Goal: Task Accomplishment & Management: Complete application form

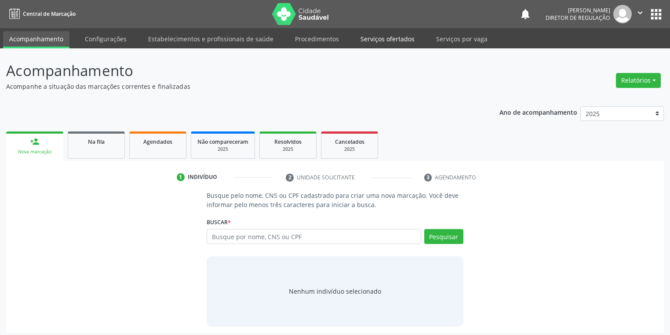
click at [399, 41] on link "Serviços ofertados" at bounding box center [388, 38] width 66 height 15
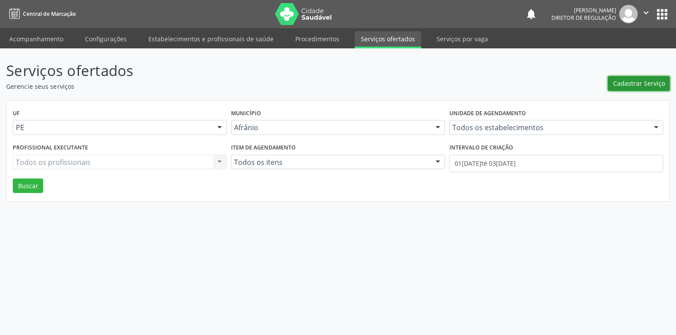
click at [640, 86] on span "Cadastrar Serviço" at bounding box center [639, 83] width 52 height 9
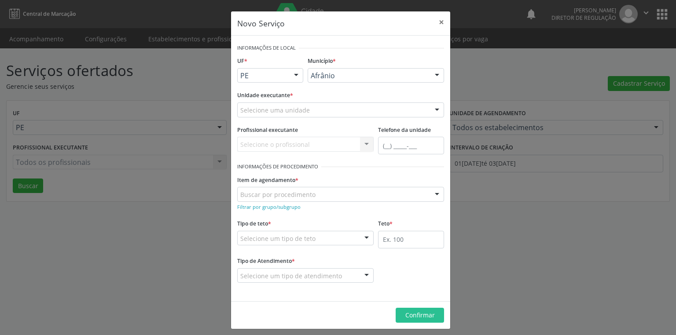
click at [329, 107] on div "Selecione uma unidade" at bounding box center [340, 109] width 207 height 15
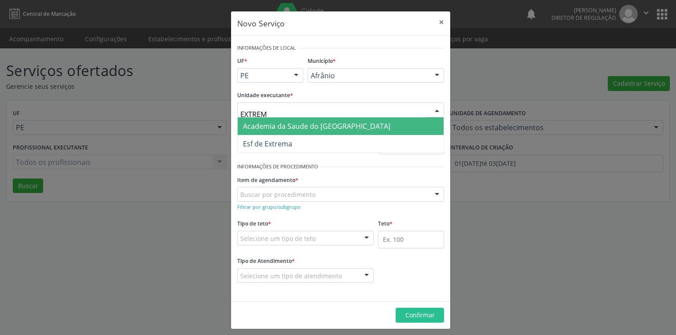
type input "EXTREMA"
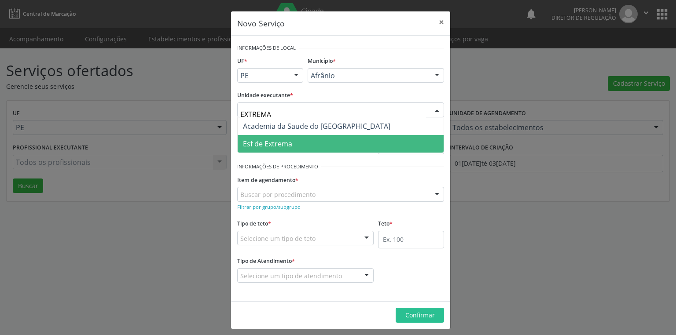
click at [289, 147] on span "Esf de Extrema" at bounding box center [267, 144] width 49 height 10
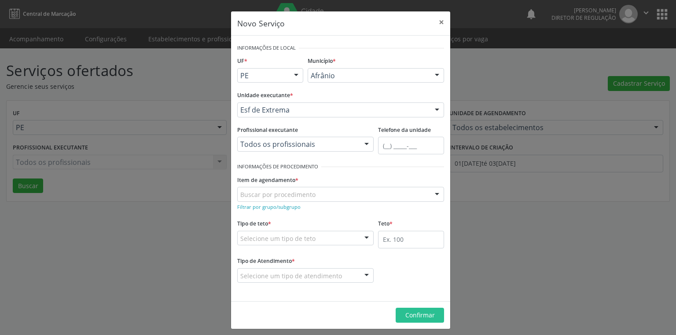
click at [311, 193] on div "Buscar por procedimento" at bounding box center [340, 194] width 207 height 15
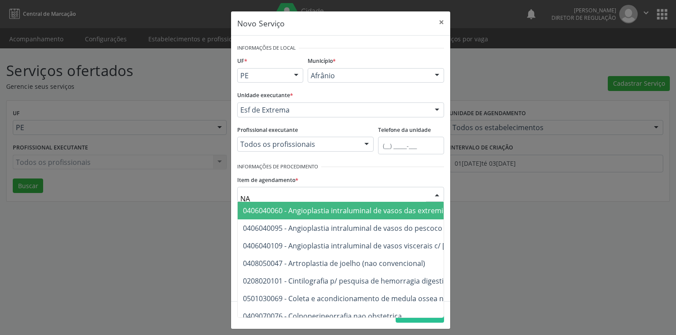
type input "N"
type input "E"
type input "N"
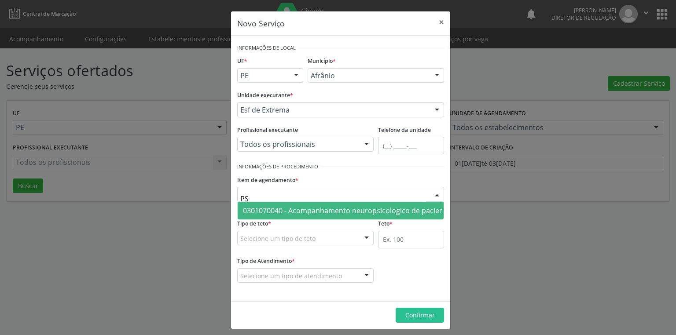
type input "P"
type input "0301010048"
click at [323, 206] on span "0301010048 - Consulta de profissionais de nivel superior na atenção especializa…" at bounding box center [406, 211] width 326 height 10
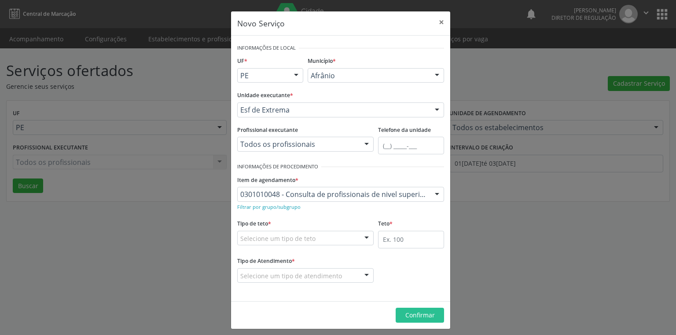
click at [325, 237] on div "Selecione um tipo de teto" at bounding box center [305, 238] width 136 height 15
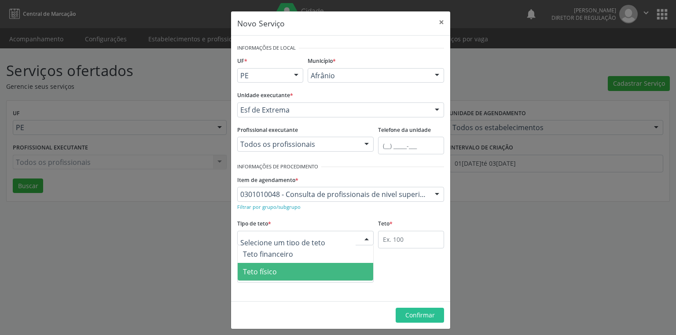
click at [313, 270] on span "Teto físico" at bounding box center [305, 272] width 135 height 18
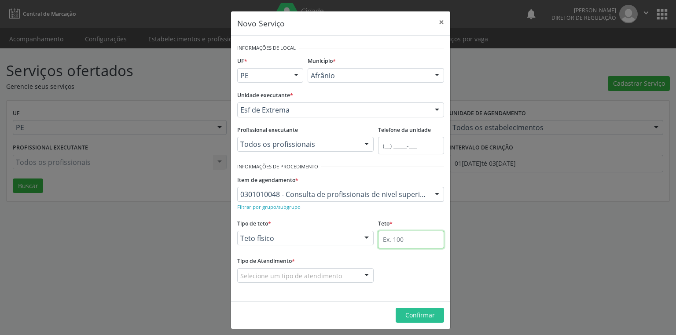
click at [404, 236] on input "text" at bounding box center [411, 240] width 66 height 18
type input "1"
click at [337, 275] on div "Selecione um tipo de atendimento" at bounding box center [305, 275] width 136 height 15
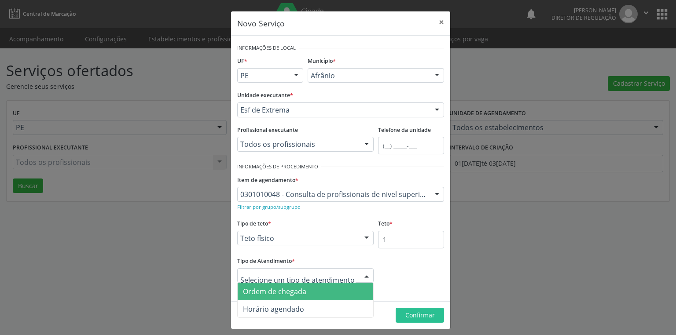
click at [329, 292] on span "Ordem de chegada" at bounding box center [305, 292] width 135 height 18
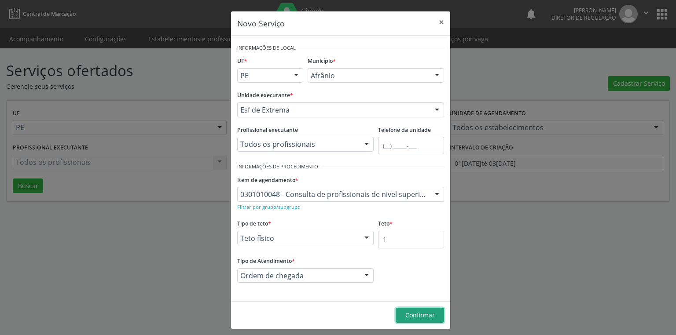
click at [409, 313] on span "Confirmar" at bounding box center [419, 315] width 29 height 8
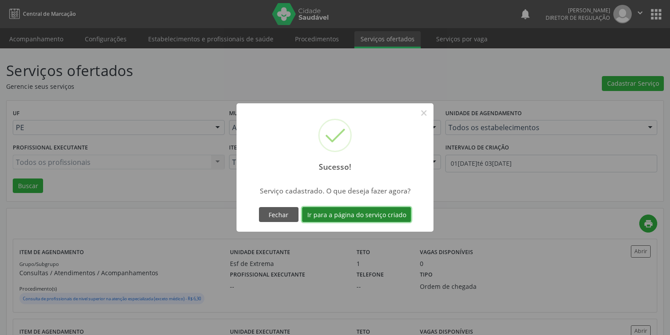
click at [378, 213] on button "Ir para a página do serviço criado" at bounding box center [356, 214] width 109 height 15
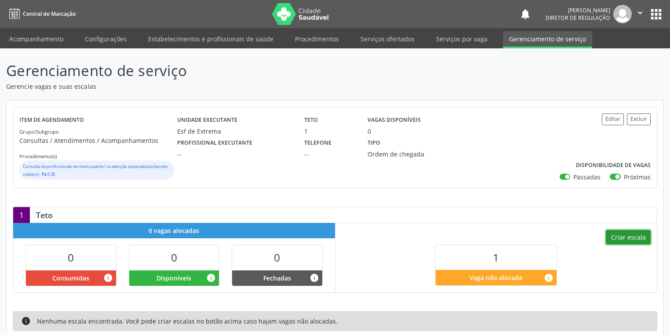
click at [637, 236] on button "Criar escala" at bounding box center [628, 237] width 45 height 15
select select "9"
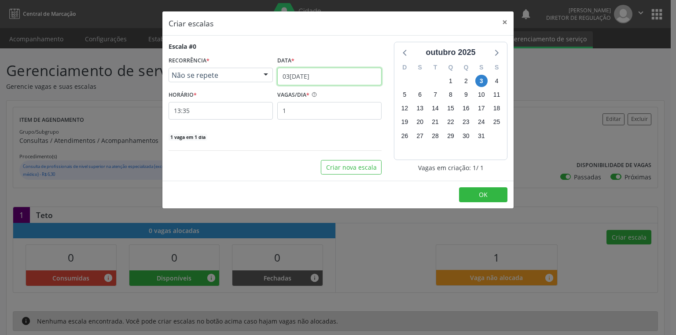
click at [326, 75] on input "03/10/2025" at bounding box center [329, 77] width 104 height 18
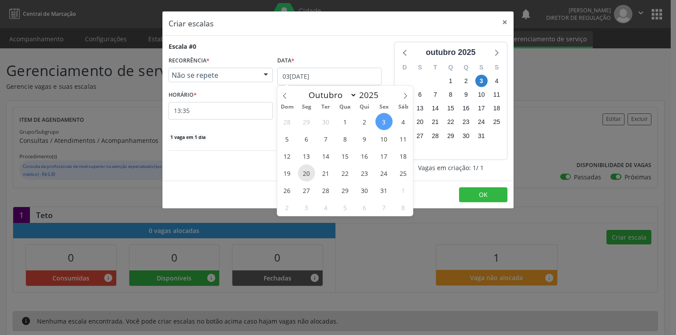
click at [310, 171] on span "20" at bounding box center [306, 173] width 17 height 17
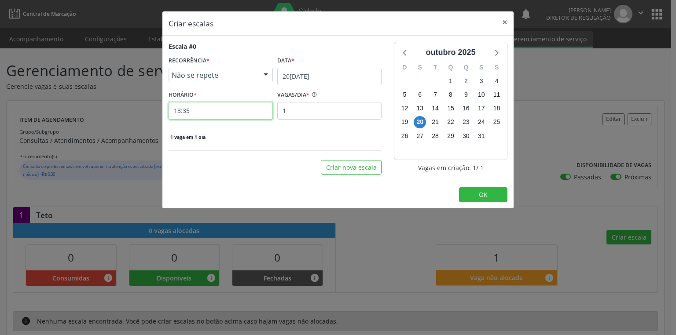
click at [208, 110] on input "13:35" at bounding box center [220, 111] width 104 height 18
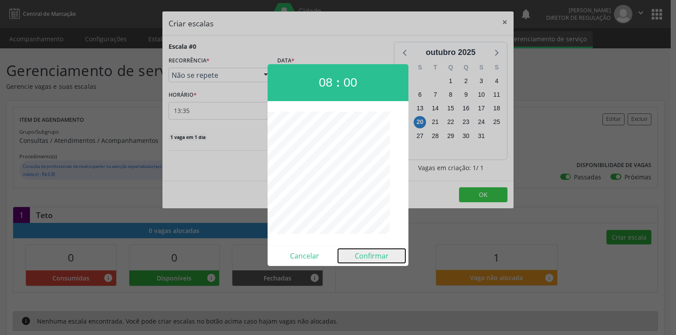
click at [369, 257] on button "Confirmar" at bounding box center [371, 256] width 67 height 14
type input "08:00"
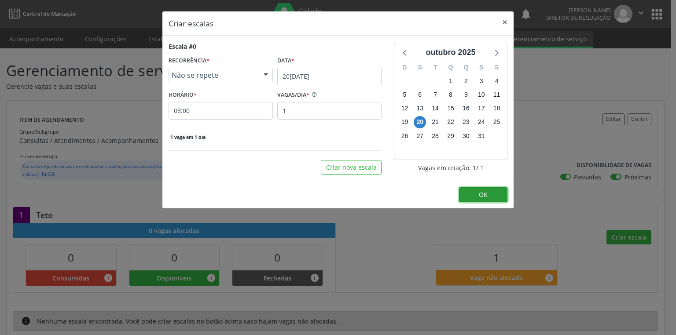
click at [494, 198] on button "OK" at bounding box center [483, 194] width 48 height 15
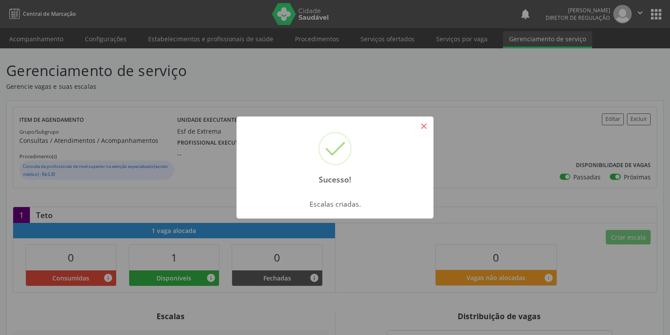
click at [421, 125] on button "×" at bounding box center [424, 126] width 15 height 15
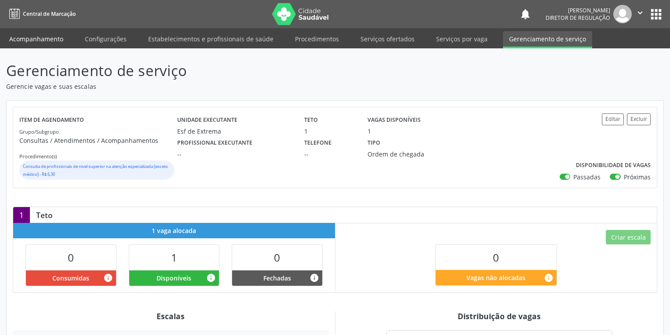
click at [32, 37] on link "Acompanhamento" at bounding box center [36, 38] width 66 height 15
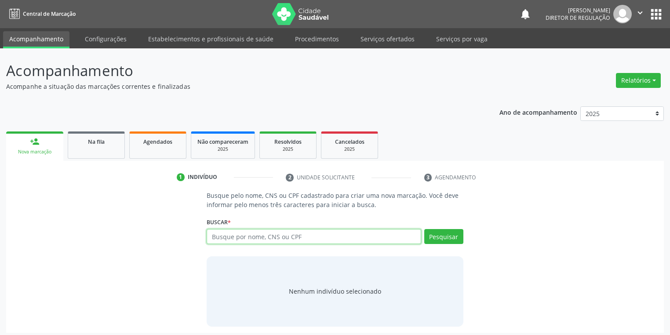
click at [238, 238] on input "text" at bounding box center [314, 236] width 215 height 15
click at [223, 236] on input "text" at bounding box center [314, 236] width 215 height 15
type input "705409470545194"
click at [447, 234] on button "Pesquisar" at bounding box center [443, 236] width 39 height 15
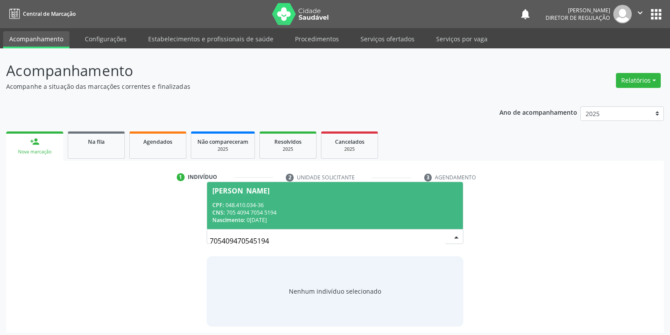
drag, startPoint x: 262, startPoint y: 208, endPoint x: 272, endPoint y: 212, distance: 11.2
click at [262, 207] on div "CPF: 048.410.034-36" at bounding box center [334, 204] width 245 height 7
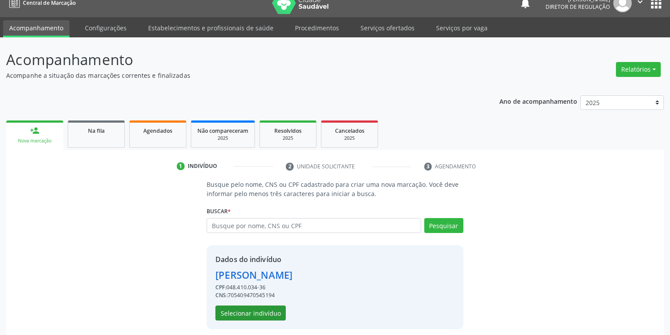
scroll to position [17, 0]
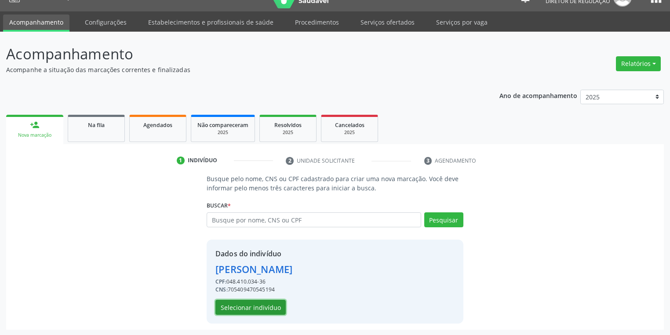
click at [259, 304] on button "Selecionar indivíduo" at bounding box center [251, 307] width 70 height 15
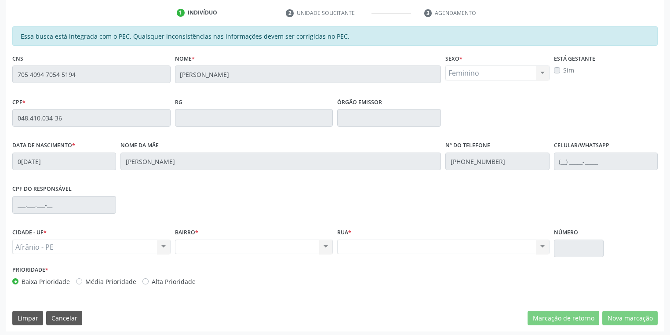
scroll to position [167, 0]
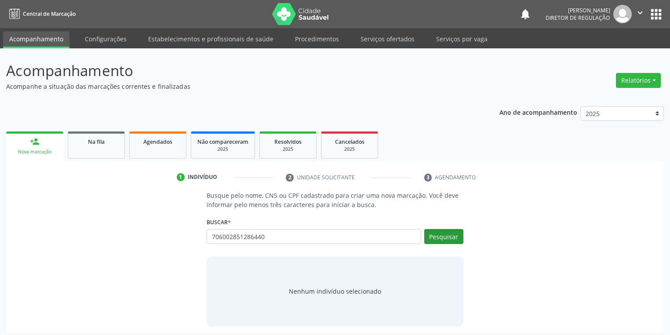
type input "706002851286440"
click at [447, 237] on button "Pesquisar" at bounding box center [443, 236] width 39 height 15
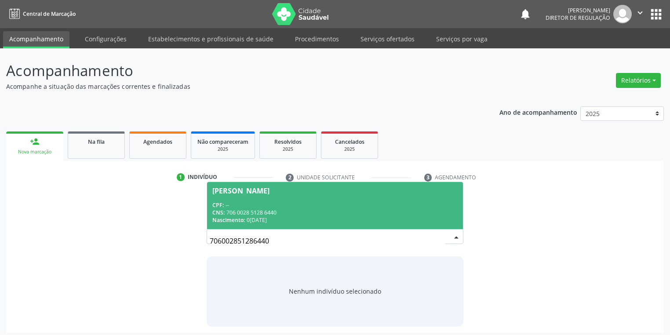
click at [317, 209] on div "CNS: 706 0028 5128 6440" at bounding box center [334, 212] width 245 height 7
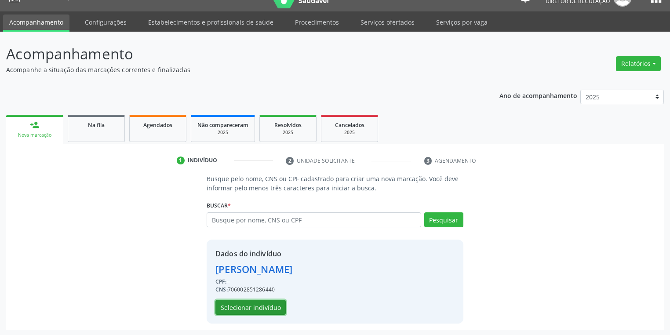
click at [252, 301] on button "Selecionar indivíduo" at bounding box center [251, 307] width 70 height 15
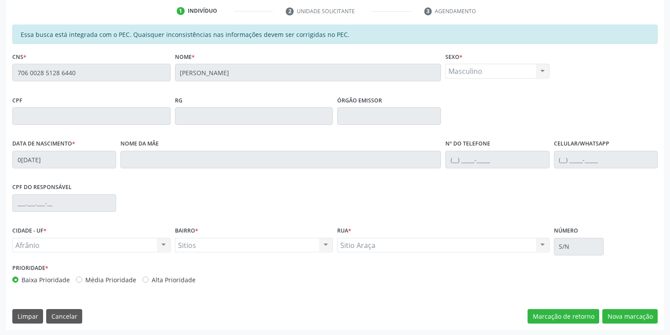
scroll to position [167, 0]
click at [621, 314] on button "Nova marcação" at bounding box center [630, 316] width 55 height 15
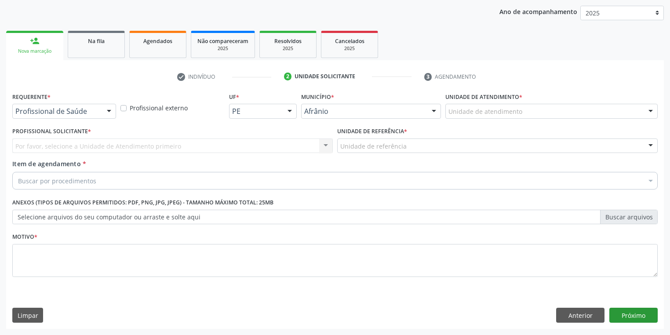
scroll to position [100, 0]
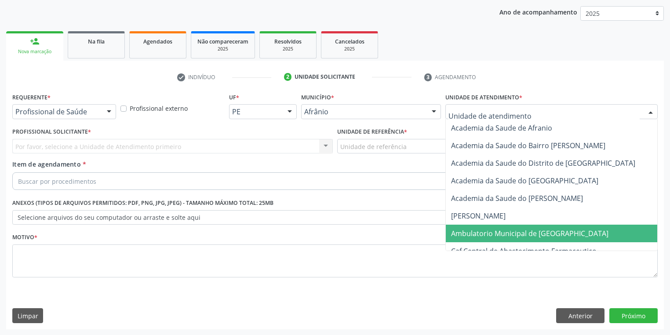
click at [470, 232] on span "Ambulatorio Municipal de [GEOGRAPHIC_DATA]" at bounding box center [529, 234] width 157 height 10
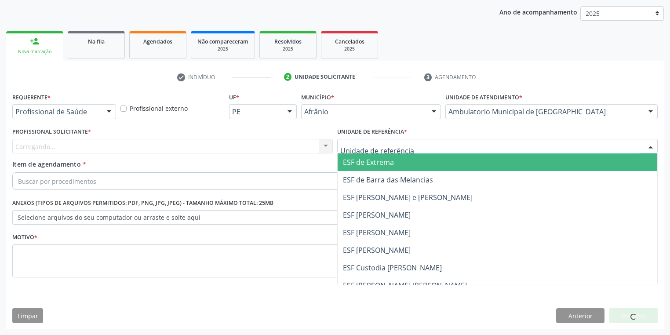
drag, startPoint x: 372, startPoint y: 148, endPoint x: 369, endPoint y: 186, distance: 38.8
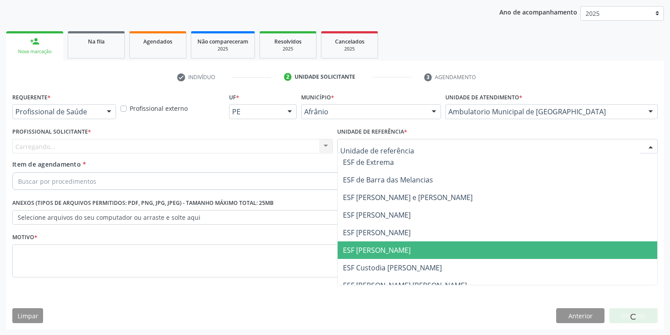
drag, startPoint x: 364, startPoint y: 251, endPoint x: 212, endPoint y: 201, distance: 160.0
click at [364, 251] on span "ESF [PERSON_NAME]" at bounding box center [377, 250] width 68 height 10
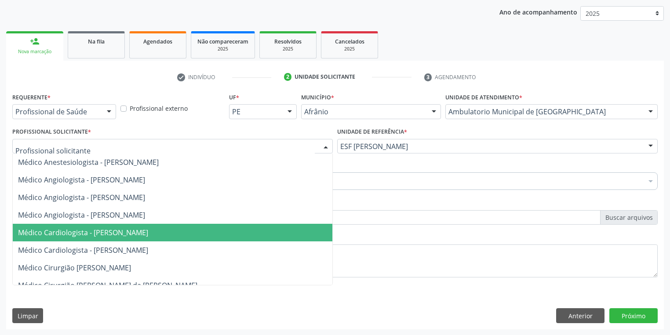
click at [49, 228] on span "Médico Cardiologista - Alysson Rodrigo Ferreira Cavalcanti" at bounding box center [83, 233] width 130 height 10
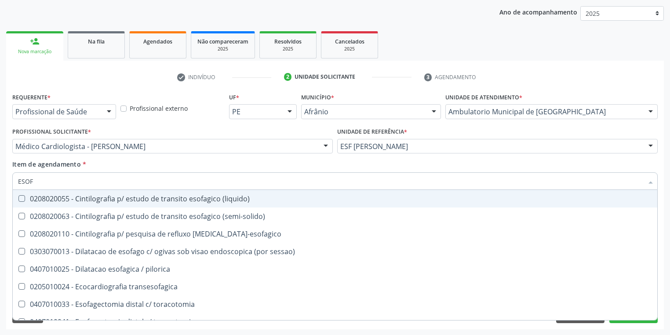
type input "ESOFA"
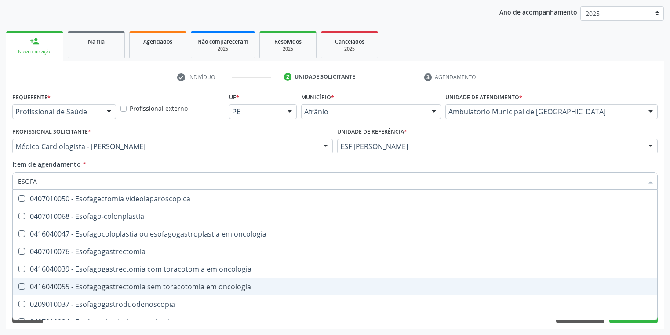
scroll to position [176, 0]
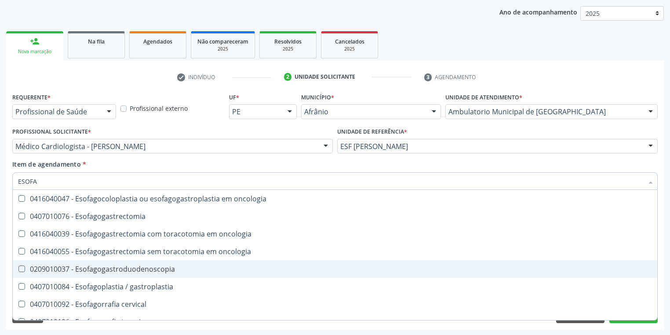
click at [118, 271] on div "0209010037 - Esofagogastroduodenoscopia" at bounding box center [335, 269] width 634 height 7
checkbox Esofagogastroduodenoscopia "true"
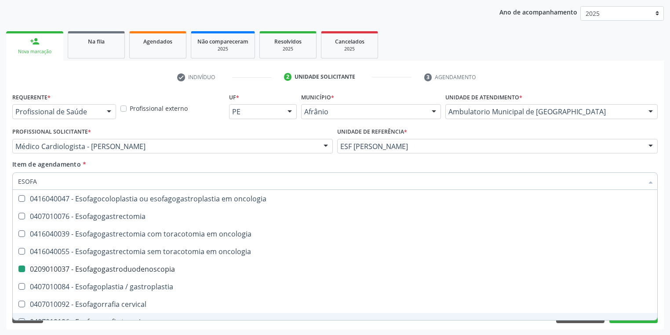
click at [65, 329] on div "Acompanhamento Acompanhe a situação das marcações correntes e finalizadas Relat…" at bounding box center [335, 142] width 670 height 388
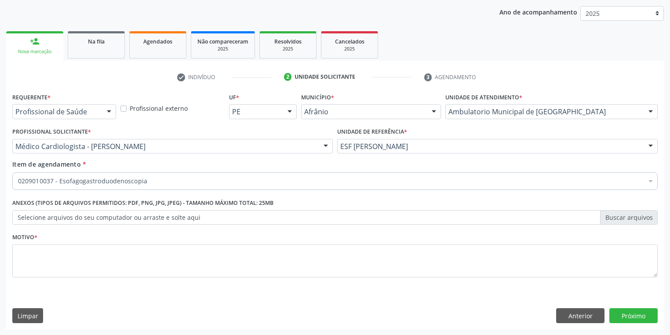
scroll to position [0, 0]
click at [40, 261] on textarea at bounding box center [335, 261] width 646 height 33
type textarea "*"
click at [620, 314] on button "Próximo" at bounding box center [634, 315] width 48 height 15
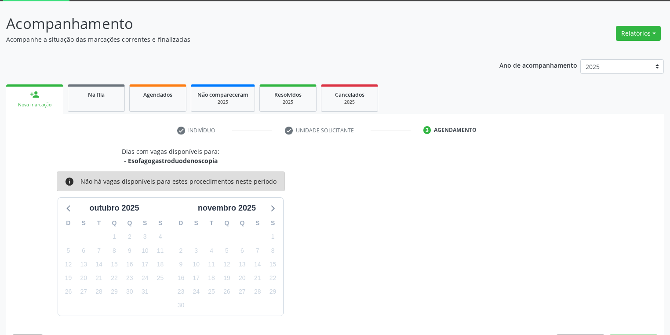
scroll to position [73, 0]
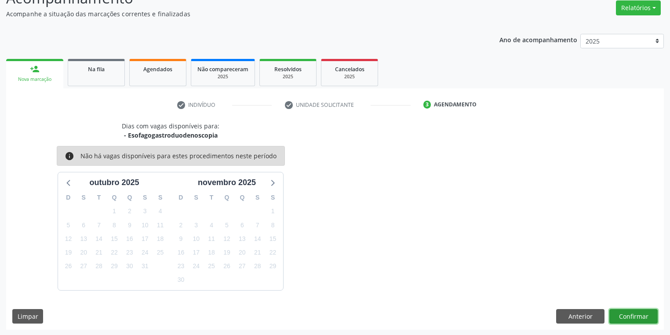
click at [632, 313] on button "Confirmar" at bounding box center [634, 316] width 48 height 15
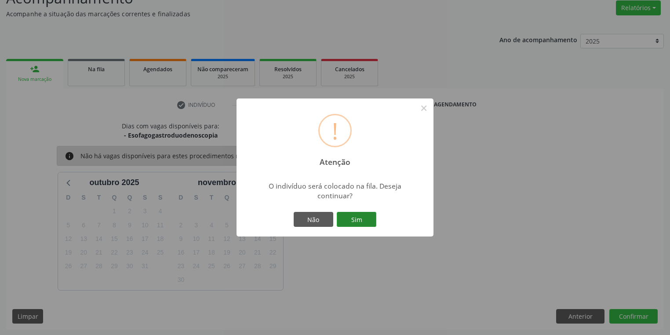
click at [369, 219] on button "Sim" at bounding box center [357, 219] width 40 height 15
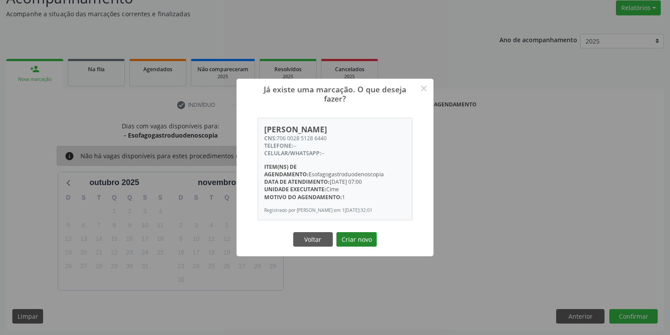
click at [353, 243] on button "Criar novo" at bounding box center [356, 239] width 40 height 15
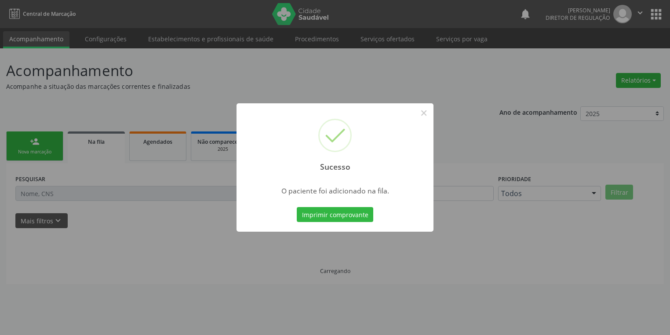
scroll to position [0, 0]
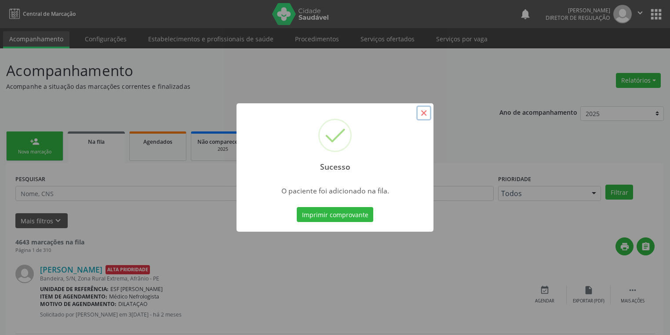
click at [426, 113] on button "×" at bounding box center [424, 113] width 15 height 15
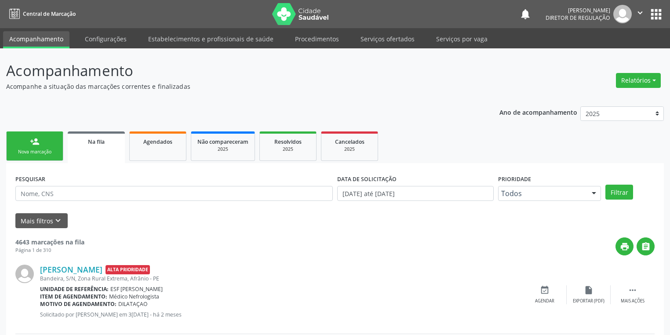
click at [56, 151] on div "Nova marcação" at bounding box center [35, 152] width 44 height 7
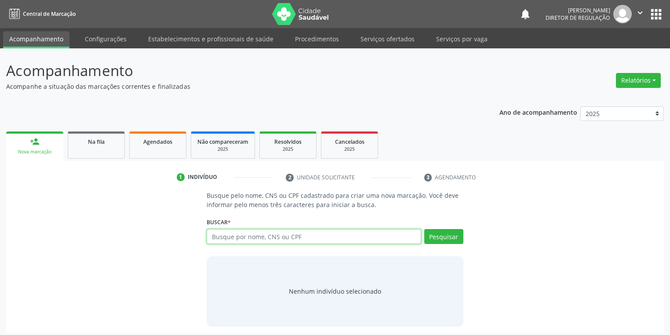
click at [221, 236] on input "text" at bounding box center [314, 236] width 215 height 15
type input "702006872417480"
click at [435, 237] on button "Pesquisar" at bounding box center [443, 236] width 39 height 15
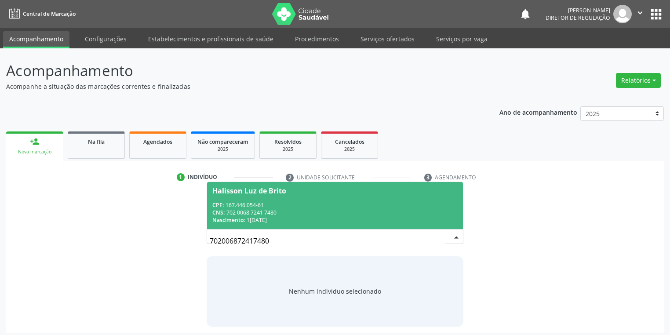
click at [282, 198] on span "Halisson Luz de Brito CPF: 167.446.054-61 CNS: 702 0068 7241 7480 Nascimento: 1…" at bounding box center [335, 205] width 256 height 47
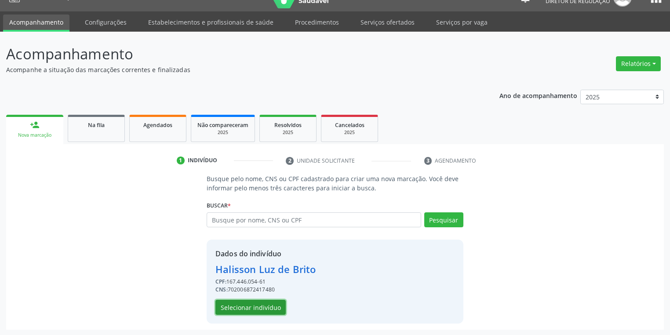
click at [261, 305] on button "Selecionar indivíduo" at bounding box center [251, 307] width 70 height 15
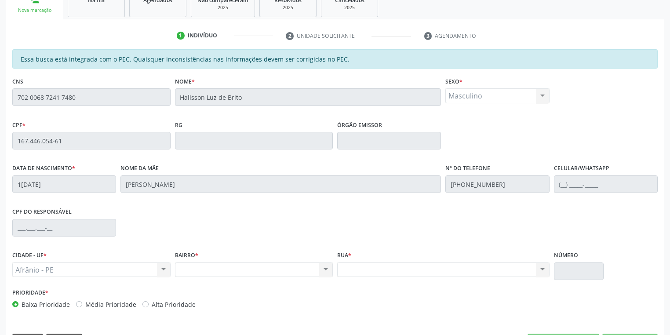
scroll to position [167, 0]
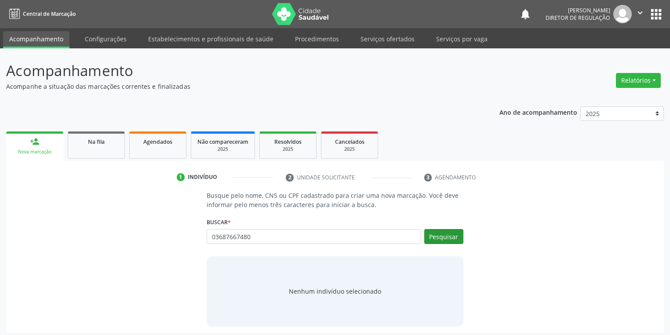
type input "03687667480"
click at [443, 238] on button "Pesquisar" at bounding box center [443, 236] width 39 height 15
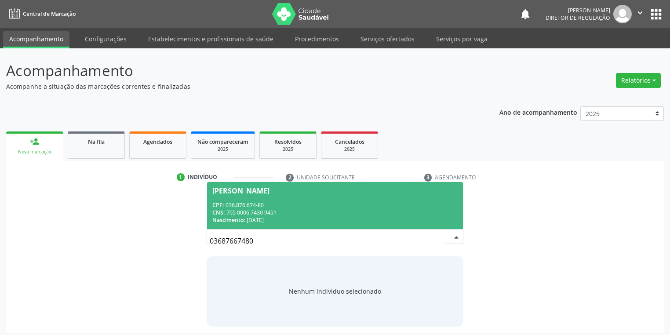
click at [256, 209] on div "CNS: 705 0006 7430 9451" at bounding box center [334, 212] width 245 height 7
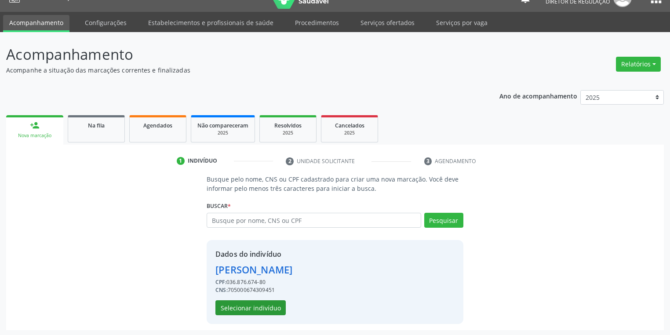
scroll to position [17, 0]
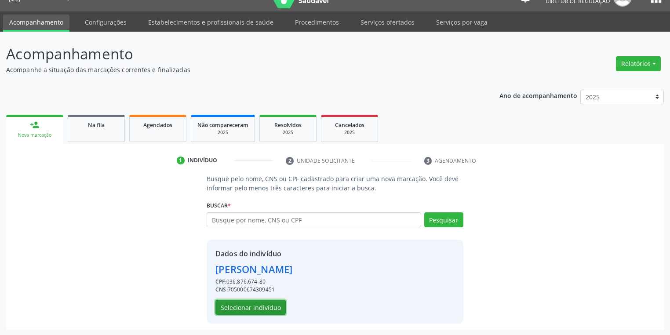
click at [253, 309] on button "Selecionar indivíduo" at bounding box center [251, 307] width 70 height 15
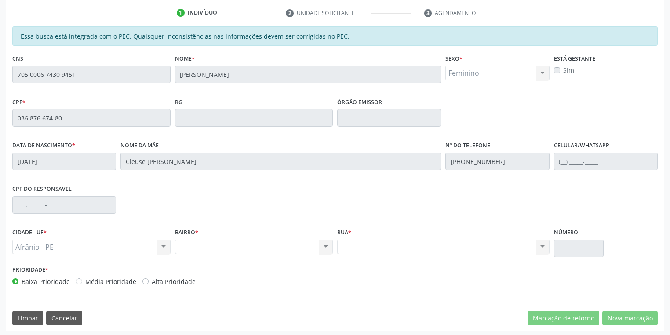
scroll to position [167, 0]
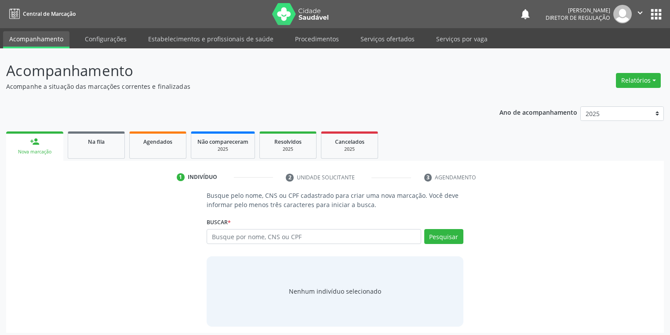
click at [241, 234] on input "text" at bounding box center [314, 236] width 215 height 15
type input "700005364088809"
click at [444, 238] on button "Pesquisar" at bounding box center [443, 236] width 39 height 15
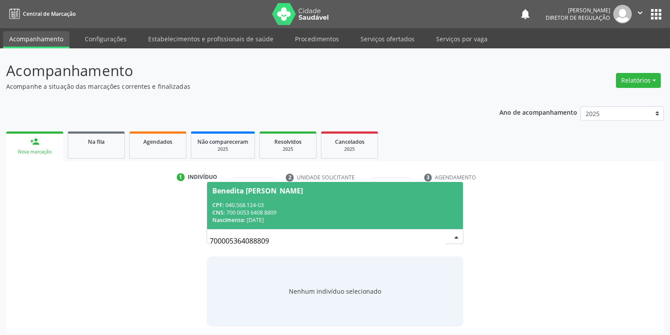
click at [287, 197] on span "Benedita Irene da Paixao CPF: 040.568.124-03 CNS: 700 0053 6408 8809 Nascimento…" at bounding box center [335, 205] width 256 height 47
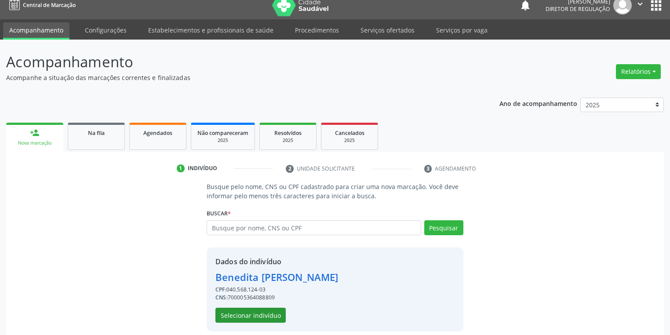
scroll to position [17, 0]
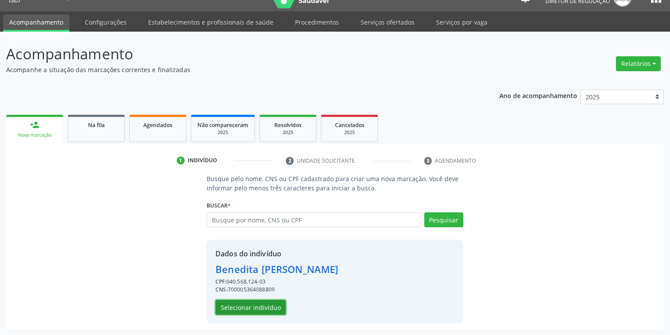
click at [245, 306] on button "Selecionar indivíduo" at bounding box center [251, 307] width 70 height 15
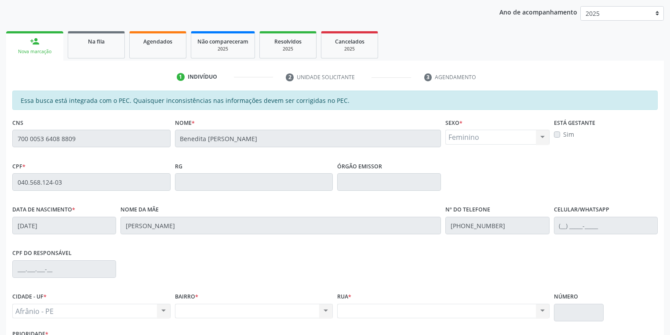
scroll to position [0, 0]
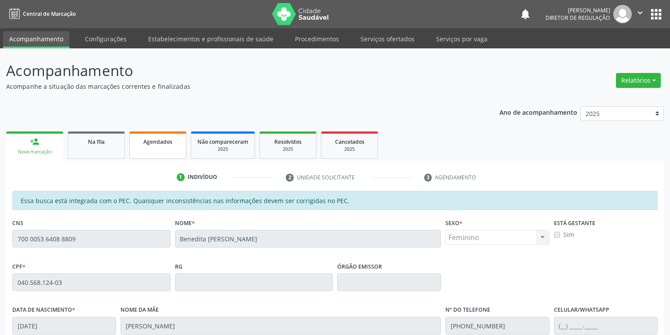
click at [149, 148] on link "Agendados" at bounding box center [157, 145] width 57 height 27
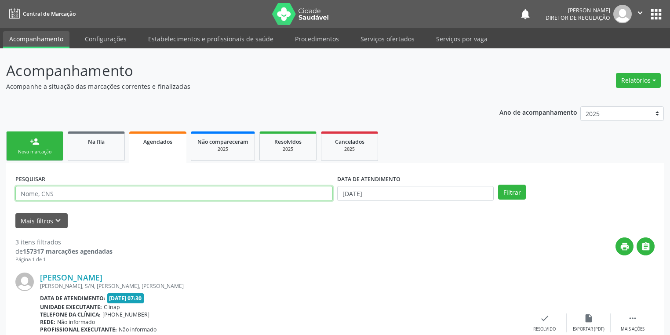
click at [80, 194] on input "text" at bounding box center [174, 193] width 318 height 15
type input "NADJANE"
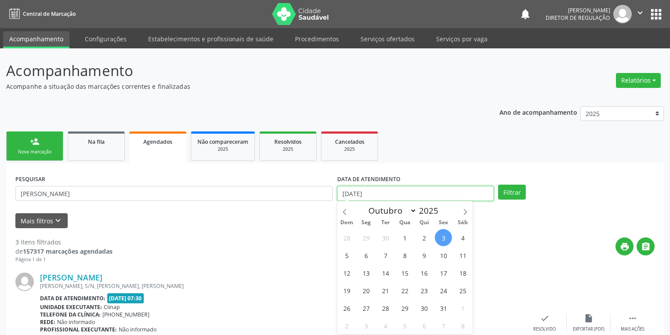
click at [369, 197] on input "03/10/2025" at bounding box center [415, 193] width 157 height 15
click at [514, 194] on button "Filtrar" at bounding box center [512, 192] width 28 height 15
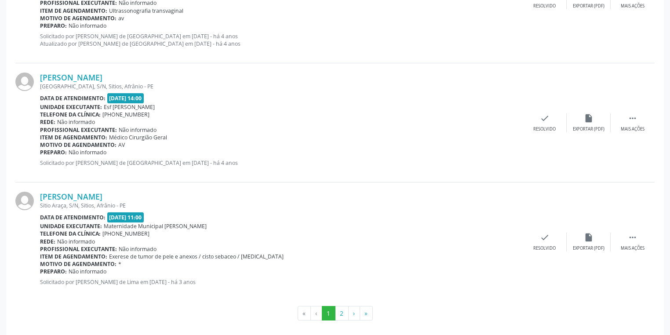
scroll to position [1853, 0]
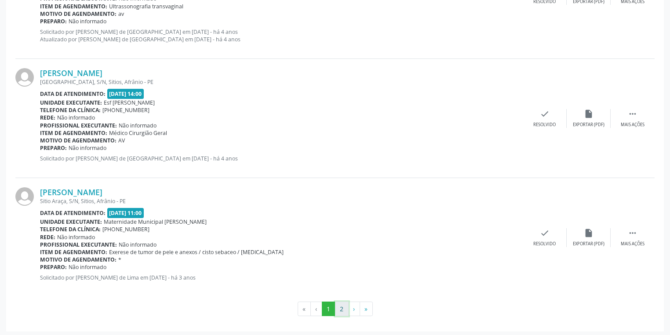
click at [341, 307] on button "2" at bounding box center [342, 309] width 14 height 15
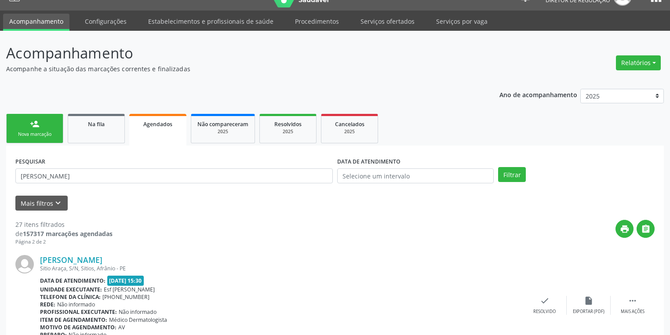
scroll to position [0, 0]
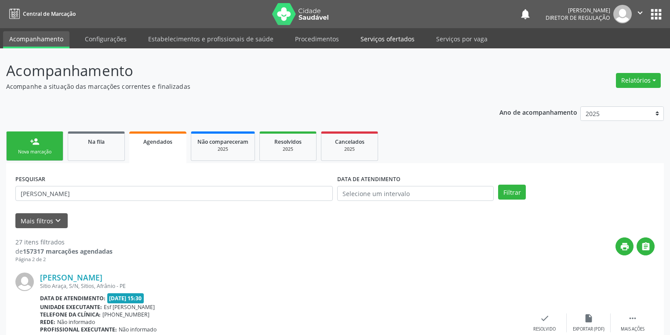
click at [396, 35] on link "Serviços ofertados" at bounding box center [388, 38] width 66 height 15
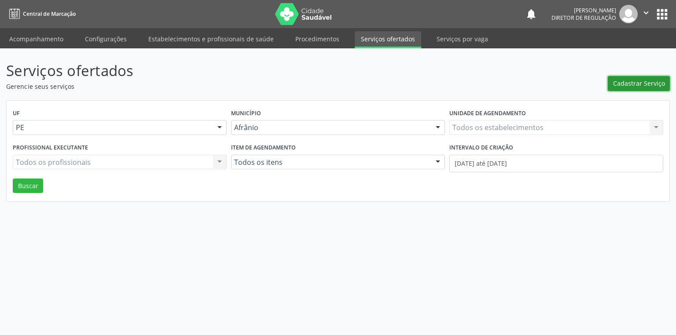
click at [636, 81] on span "Cadastrar Serviço" at bounding box center [639, 83] width 52 height 9
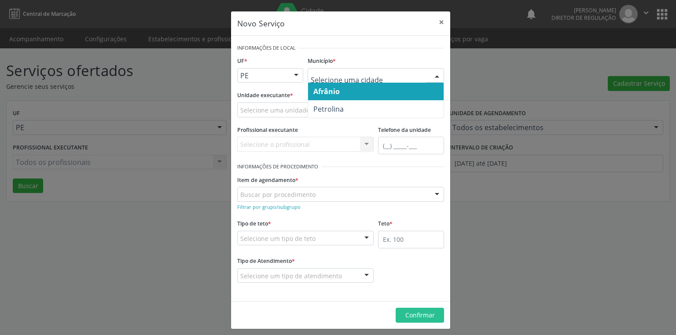
click at [334, 94] on span "Afrânio" at bounding box center [326, 92] width 26 height 10
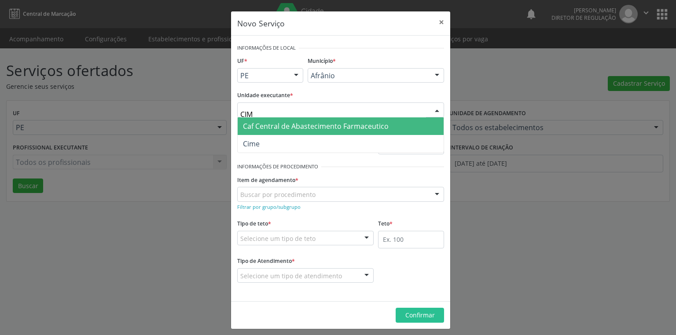
type input "CIME"
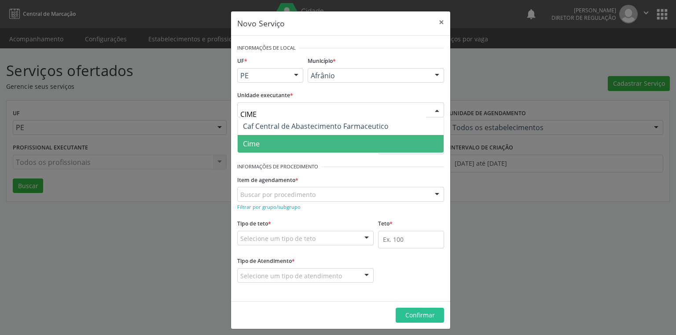
click at [263, 143] on span "Cime" at bounding box center [341, 144] width 206 height 18
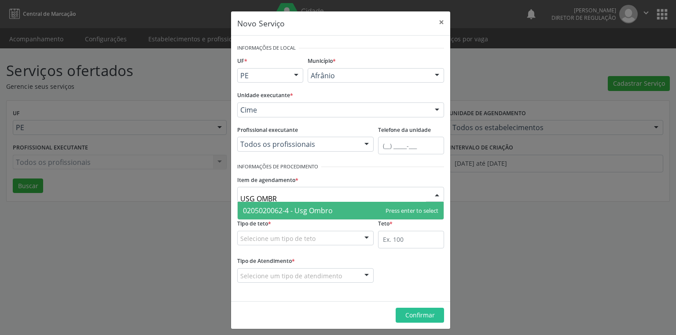
type input "USG OMBRO"
click at [249, 211] on span "0205020062-4 - Usg Ombro" at bounding box center [288, 211] width 90 height 10
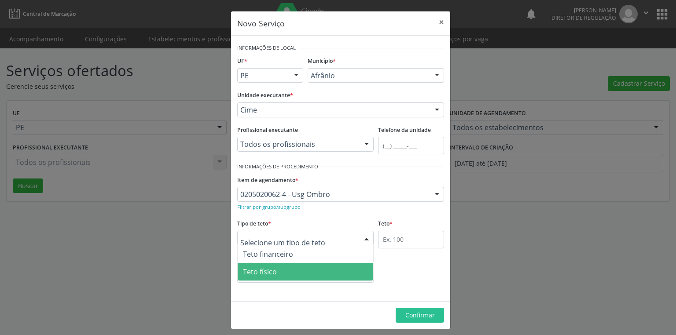
click at [269, 275] on span "Teto físico" at bounding box center [260, 272] width 34 height 10
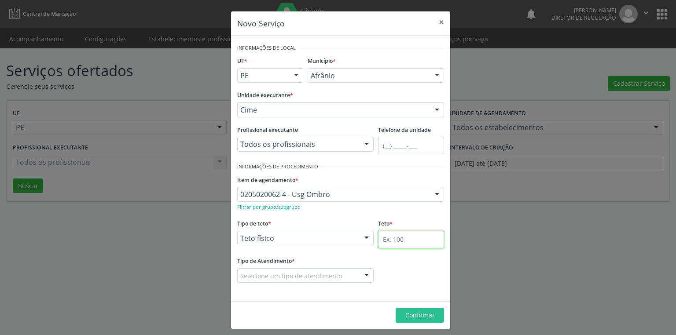
click at [385, 243] on input "text" at bounding box center [411, 240] width 66 height 18
type input "1"
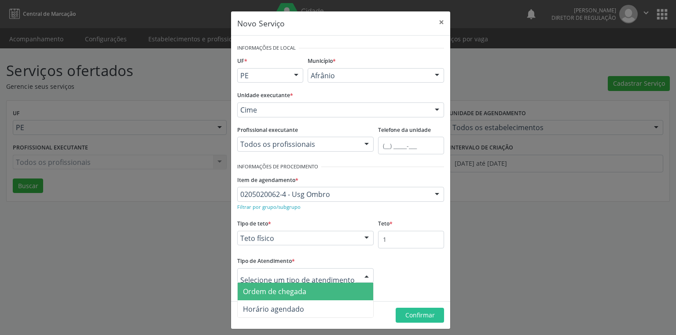
click at [275, 296] on span "Ordem de chegada" at bounding box center [274, 292] width 63 height 10
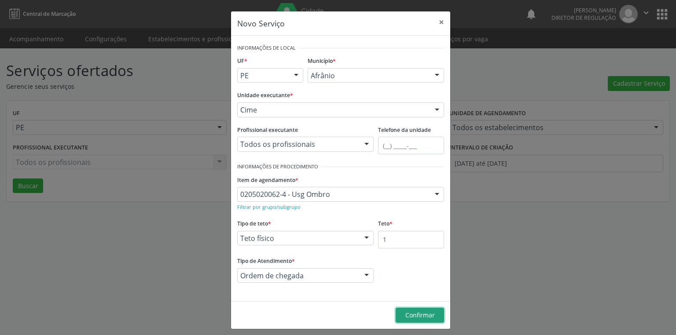
click at [410, 318] on span "Confirmar" at bounding box center [419, 315] width 29 height 8
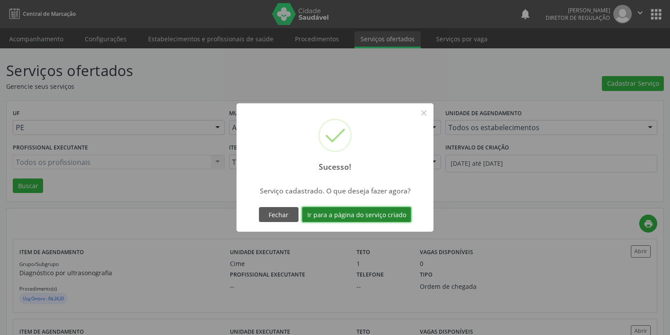
click at [336, 213] on button "Ir para a página do serviço criado" at bounding box center [356, 214] width 109 height 15
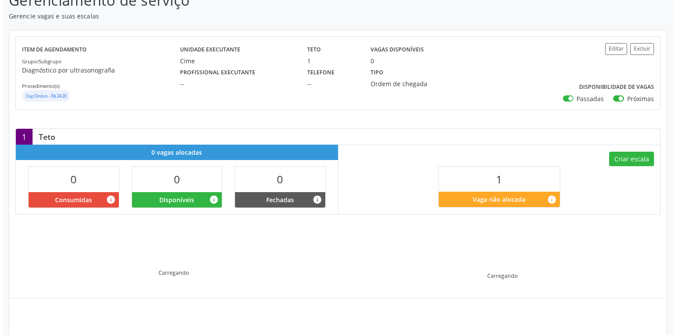
scroll to position [47, 0]
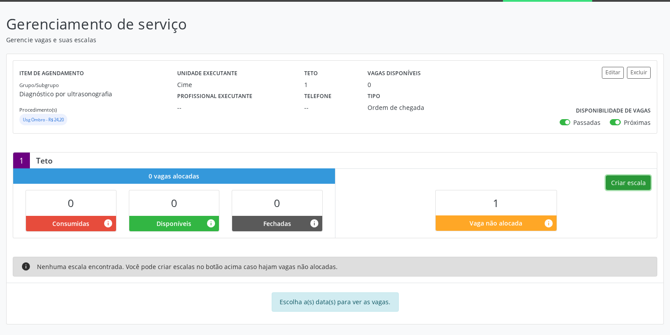
click at [622, 181] on button "Criar escala" at bounding box center [628, 183] width 45 height 15
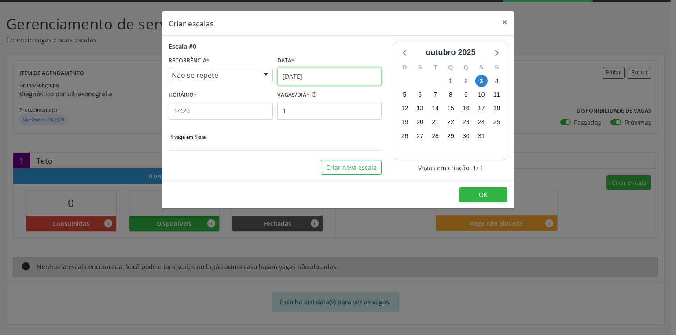
click at [289, 79] on input "[DATE]" at bounding box center [329, 77] width 104 height 18
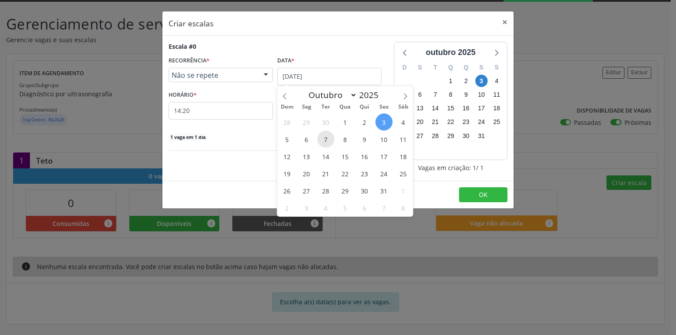
click at [324, 137] on span "7" at bounding box center [325, 139] width 17 height 17
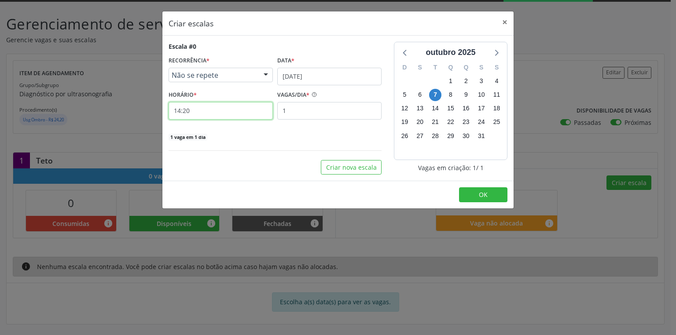
click at [215, 110] on input "14:20" at bounding box center [220, 111] width 104 height 18
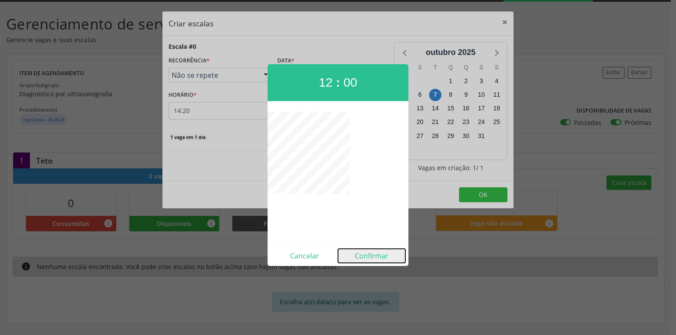
drag, startPoint x: 362, startPoint y: 253, endPoint x: 402, endPoint y: 226, distance: 48.7
click at [362, 253] on button "Confirmar" at bounding box center [371, 256] width 67 height 14
type input "12:00"
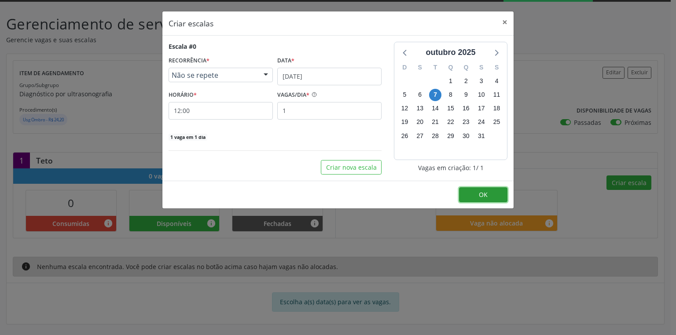
click at [481, 194] on span "OK" at bounding box center [483, 194] width 9 height 8
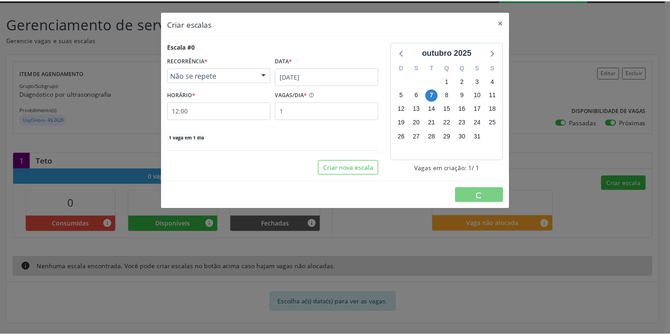
scroll to position [0, 0]
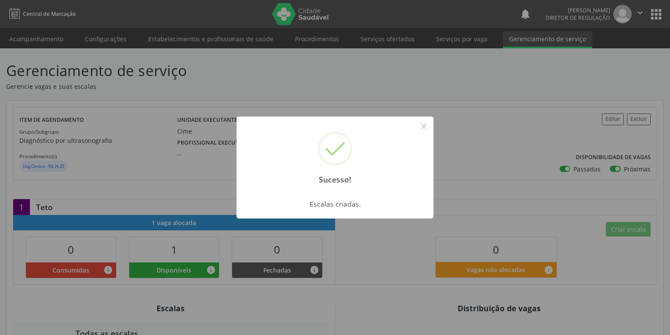
drag, startPoint x: 421, startPoint y: 124, endPoint x: 343, endPoint y: 111, distance: 79.0
click at [419, 124] on button "×" at bounding box center [424, 126] width 15 height 15
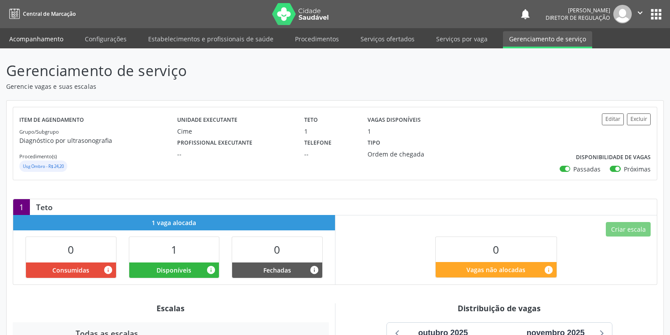
click at [47, 39] on link "Acompanhamento" at bounding box center [36, 38] width 66 height 15
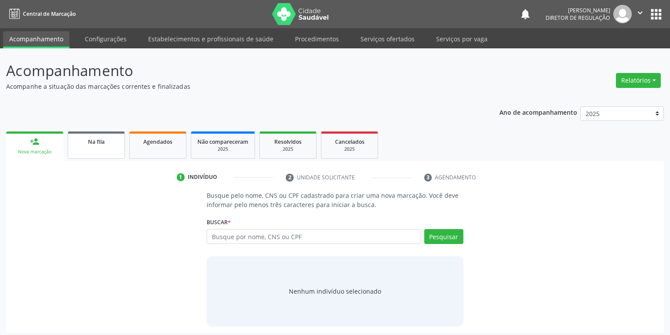
click at [113, 152] on link "Na fila" at bounding box center [96, 145] width 57 height 27
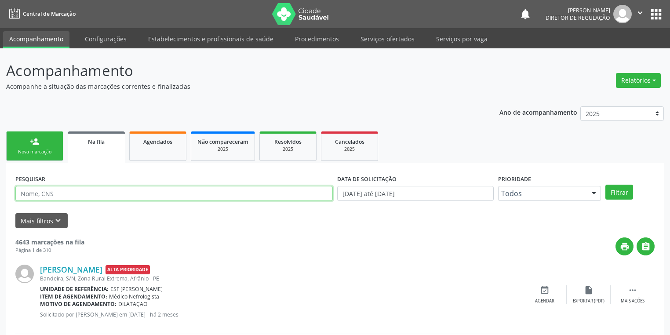
click at [69, 194] on input "text" at bounding box center [174, 193] width 318 height 15
type input "708005870055326"
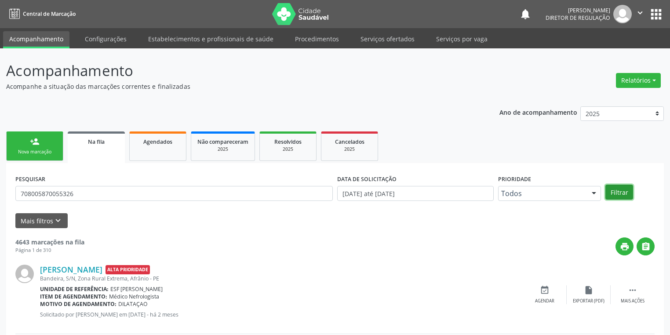
click at [611, 189] on button "Filtrar" at bounding box center [620, 192] width 28 height 15
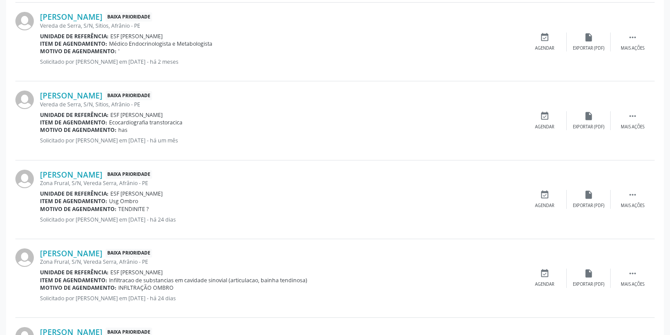
scroll to position [352, 0]
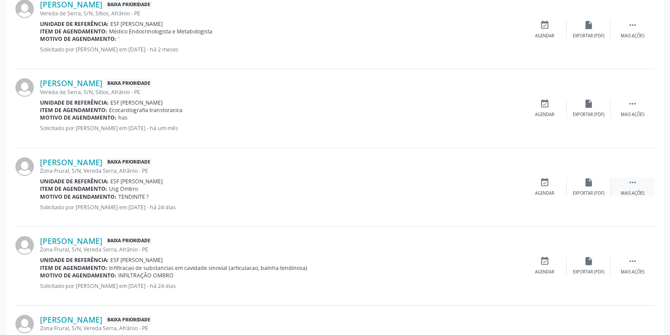
click at [636, 182] on icon "" at bounding box center [633, 183] width 10 height 10
click at [424, 189] on div "event_available Agendar" at bounding box center [413, 187] width 44 height 19
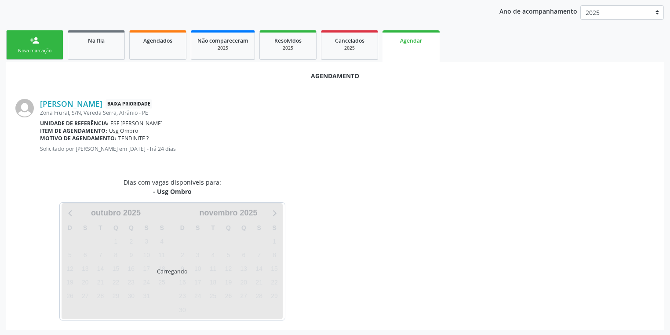
scroll to position [122, 0]
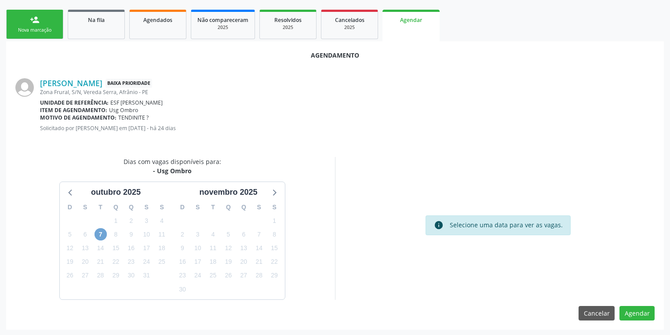
click at [102, 236] on span "7" at bounding box center [101, 234] width 12 height 12
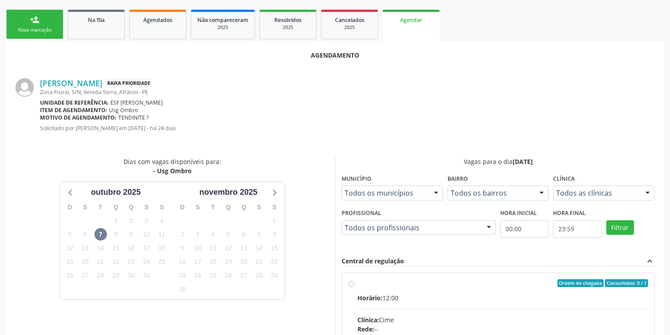
click at [355, 287] on input "Ordem de chegada Consumidos: 0 / 1 Horário: 12:00 Clínica: Cime Rede: -- Endere…" at bounding box center [351, 283] width 6 height 8
radio input "true"
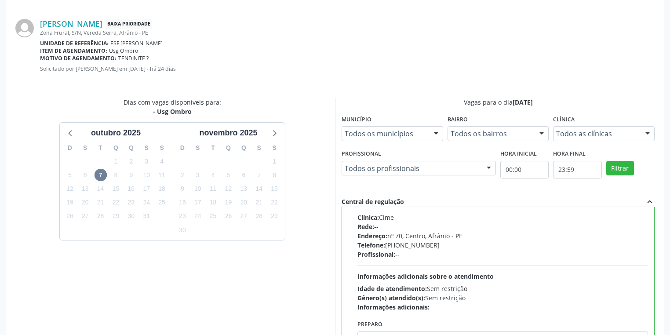
scroll to position [265, 0]
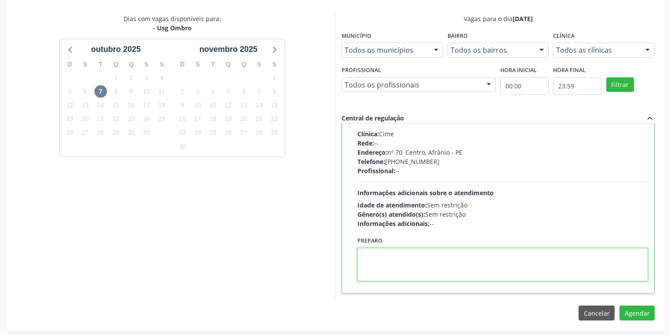
click at [418, 257] on textarea at bounding box center [503, 264] width 291 height 33
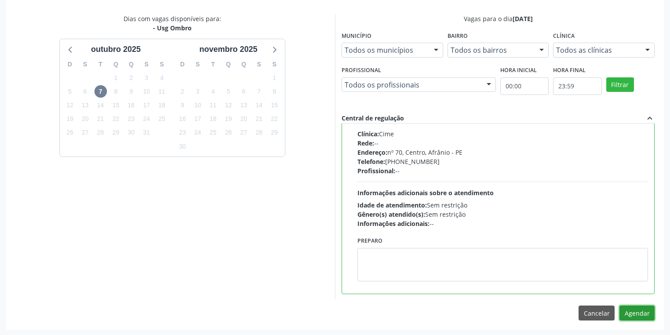
click at [631, 317] on button "Agendar" at bounding box center [637, 313] width 35 height 15
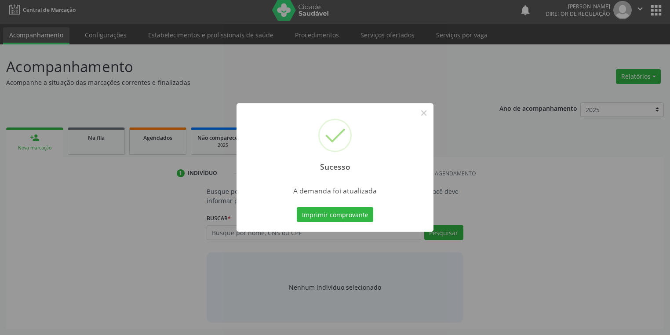
scroll to position [4, 0]
click at [341, 217] on button "Imprimir comprovante" at bounding box center [335, 214] width 77 height 15
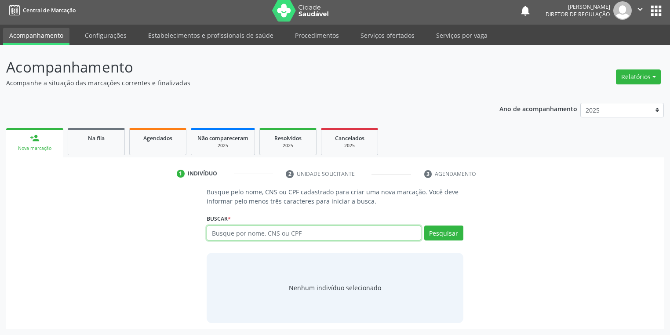
click at [240, 235] on input "text" at bounding box center [314, 233] width 215 height 15
type input "IRACY"
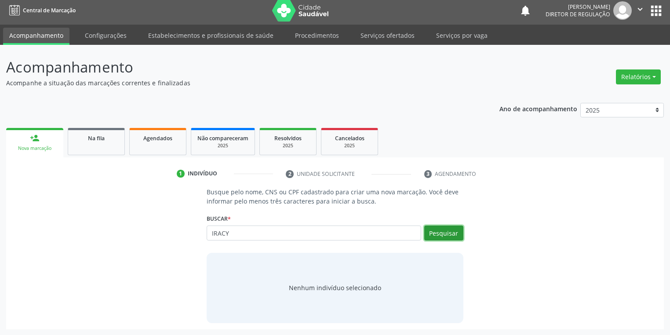
click at [426, 230] on button "Pesquisar" at bounding box center [443, 233] width 39 height 15
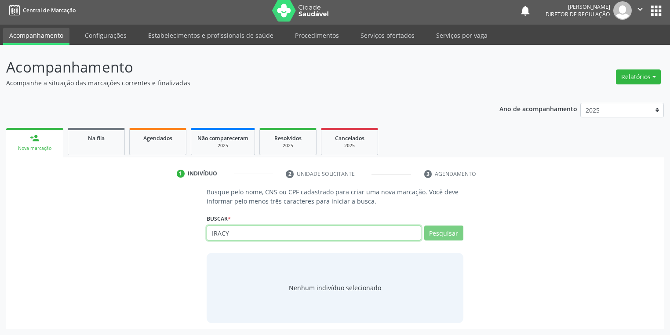
click at [242, 228] on input "IRACY" at bounding box center [314, 233] width 215 height 15
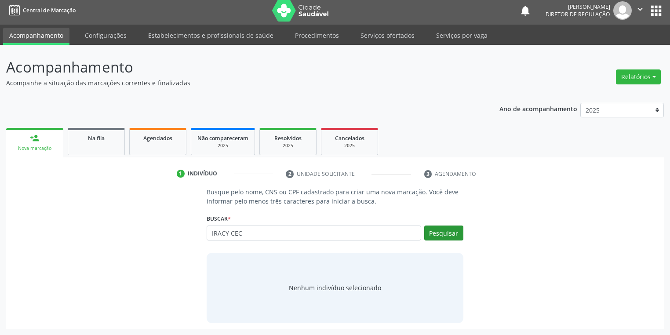
type input "IRACY CEC"
click at [440, 235] on button "Pesquisar" at bounding box center [443, 233] width 39 height 15
type input "IRACY CEC"
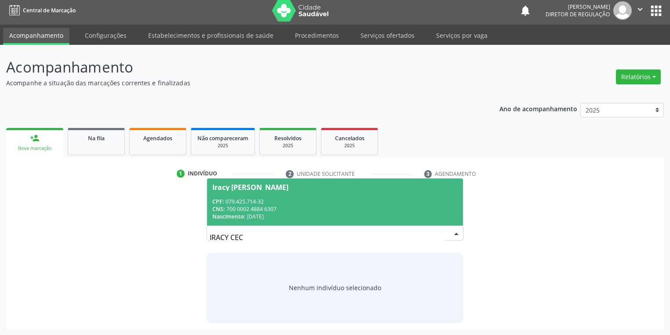
click at [265, 218] on div "Nascimento: 19/12/1956" at bounding box center [334, 216] width 245 height 7
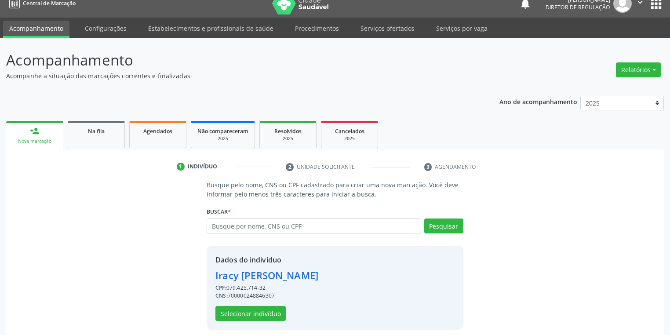
scroll to position [17, 0]
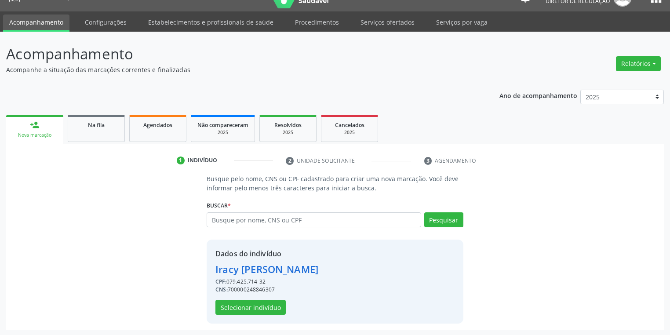
drag, startPoint x: 229, startPoint y: 289, endPoint x: 288, endPoint y: 292, distance: 59.0
click at [288, 292] on div "CNS: 700000248846307" at bounding box center [267, 290] width 103 height 8
copy div "700000248846307"
click at [225, 219] on input "text" at bounding box center [314, 219] width 215 height 15
click at [93, 132] on link "Na fila" at bounding box center [96, 128] width 57 height 27
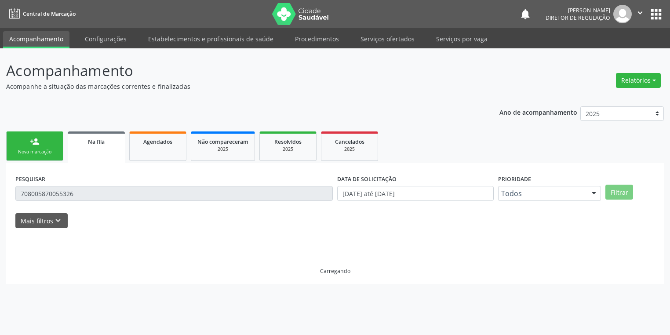
scroll to position [0, 0]
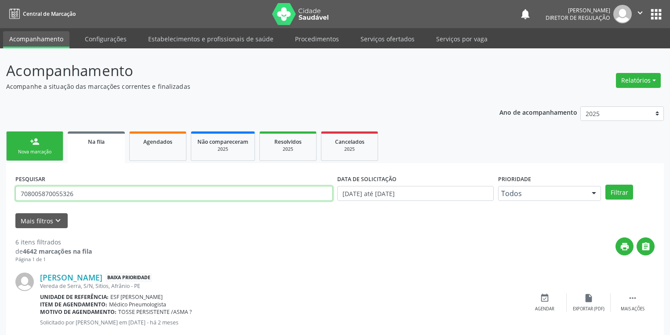
click at [95, 192] on input "708005870055326" at bounding box center [174, 193] width 318 height 15
type input "7"
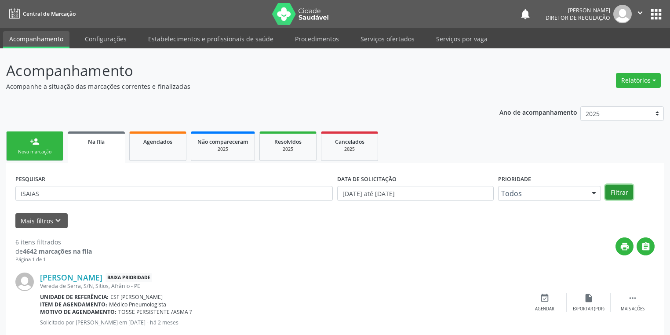
click at [616, 192] on button "Filtrar" at bounding box center [620, 192] width 28 height 15
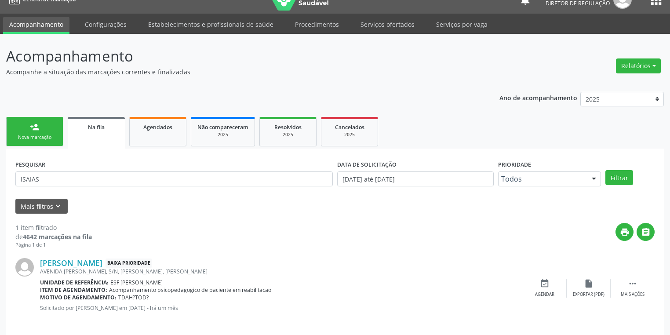
scroll to position [21, 0]
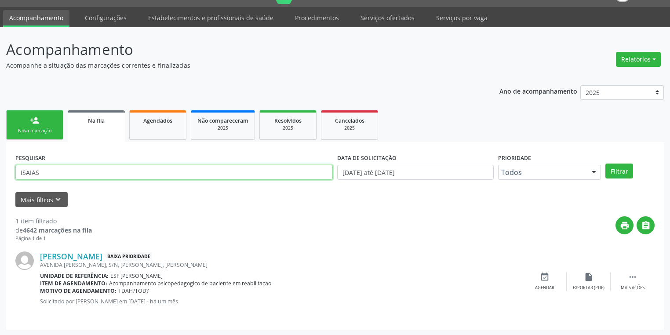
click at [59, 173] on input "ISAIAS" at bounding box center [174, 172] width 318 height 15
type input "I"
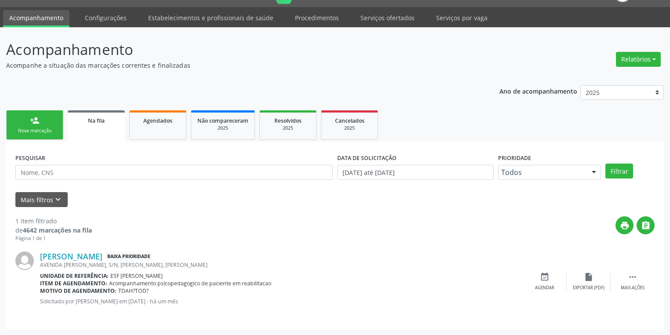
click at [40, 132] on div "Nova marcação" at bounding box center [35, 131] width 44 height 7
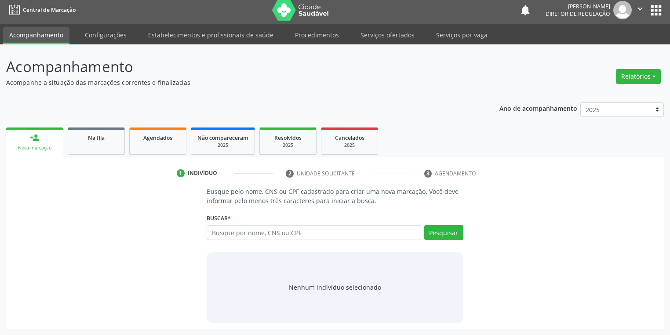
scroll to position [4, 0]
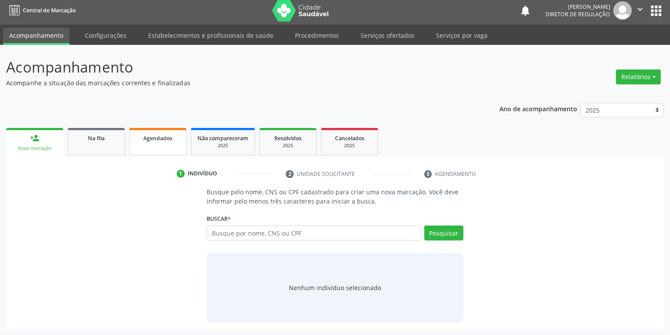
click at [139, 148] on link "Agendados" at bounding box center [157, 141] width 57 height 27
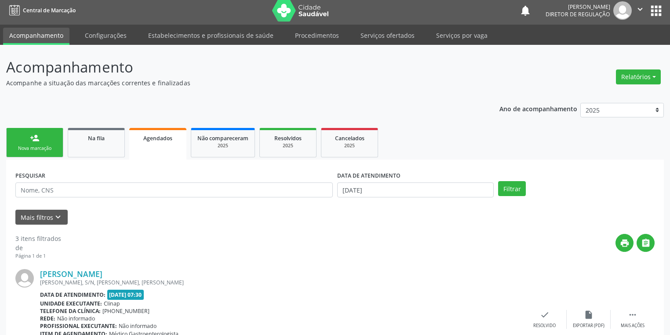
scroll to position [0, 0]
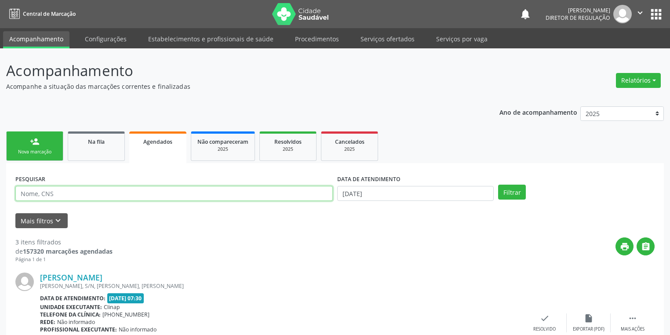
click at [39, 190] on input "text" at bounding box center [174, 193] width 318 height 15
type input "ANA CARLA PEREIRA"
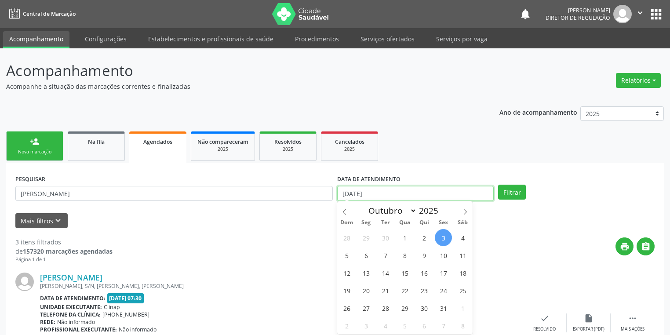
click at [357, 192] on input "[DATE]" at bounding box center [415, 193] width 157 height 15
click at [462, 238] on span "4" at bounding box center [462, 237] width 17 height 17
type input "[DATE]"
click at [462, 238] on span "4" at bounding box center [462, 237] width 17 height 17
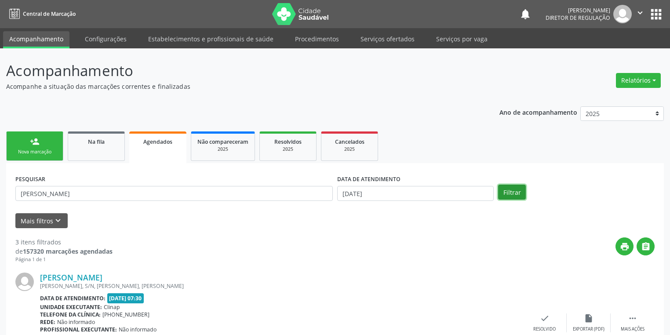
click at [519, 188] on button "Filtrar" at bounding box center [512, 192] width 28 height 15
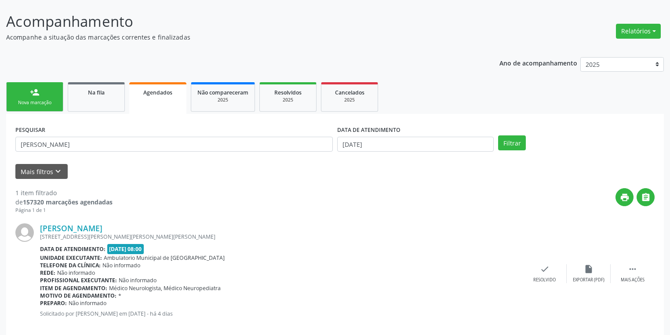
scroll to position [62, 0]
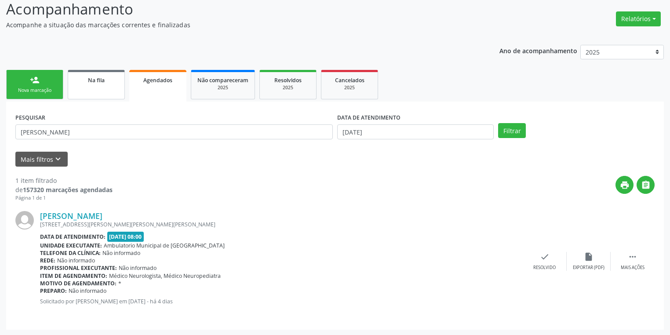
click at [91, 79] on span "Na fila" at bounding box center [96, 80] width 17 height 7
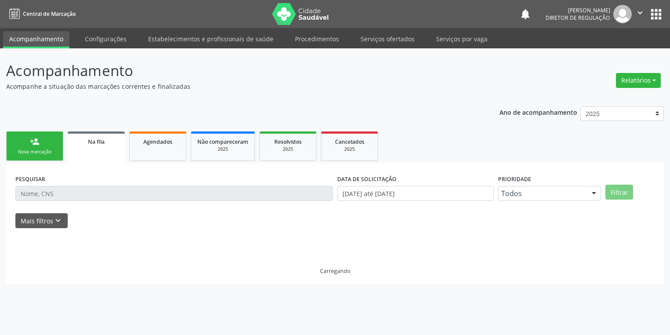
scroll to position [0, 0]
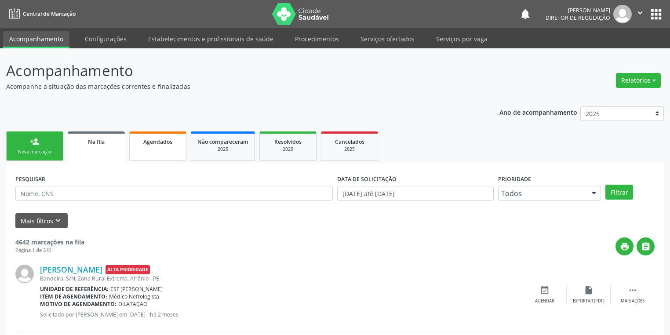
click at [150, 142] on span "Agendados" at bounding box center [157, 141] width 29 height 7
select select "9"
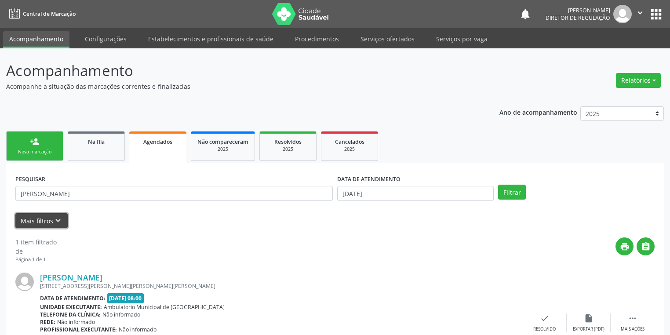
click at [33, 218] on button "Mais filtros keyboard_arrow_down" at bounding box center [41, 220] width 52 height 15
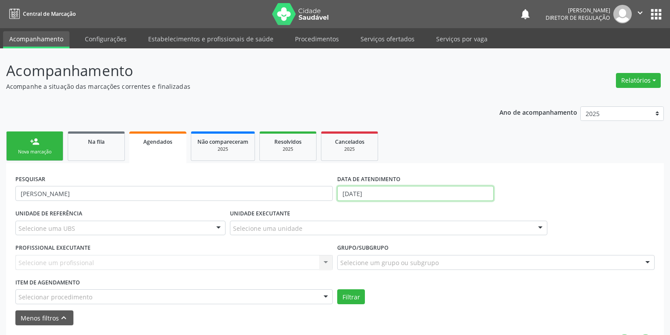
click at [359, 194] on input "[DATE]" at bounding box center [415, 193] width 157 height 15
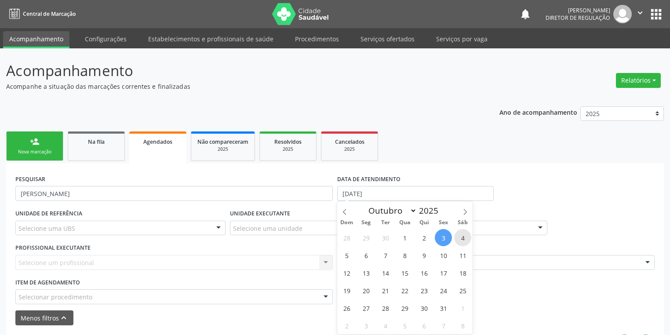
click at [462, 240] on span "4" at bounding box center [462, 237] width 17 height 17
type input "[DATE]"
click at [463, 238] on span "4" at bounding box center [462, 237] width 17 height 17
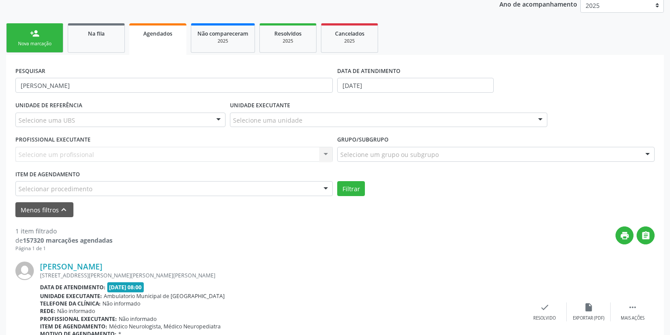
scroll to position [141, 0]
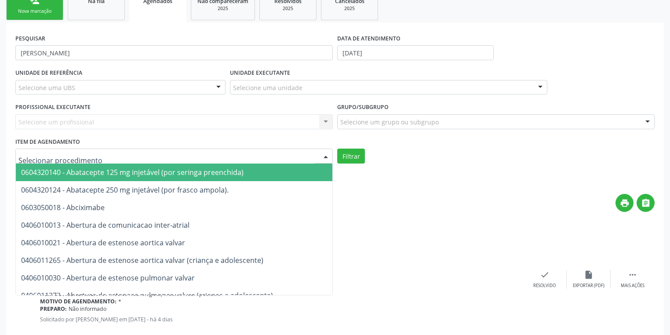
click at [36, 161] on div at bounding box center [174, 156] width 318 height 15
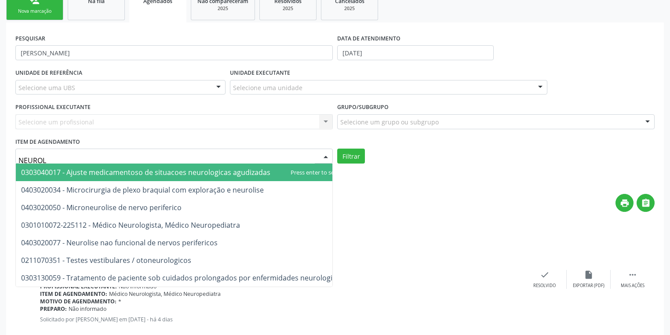
type input "NEUROLO"
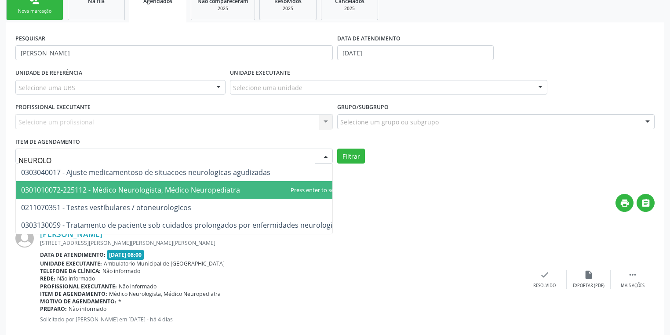
click at [87, 190] on span "0301010072-225112 - Médico Neurologista, Médico Neuropediatra" at bounding box center [130, 190] width 219 height 10
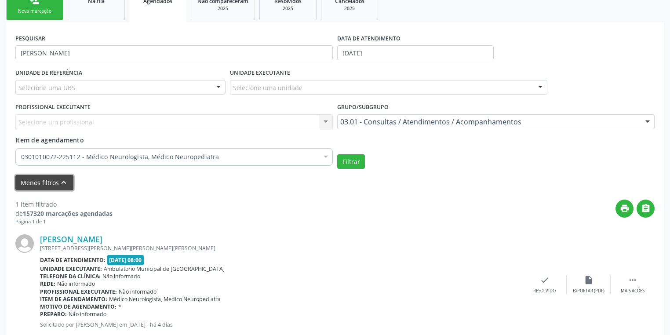
click at [51, 181] on button "Menos filtros keyboard_arrow_up" at bounding box center [44, 182] width 58 height 15
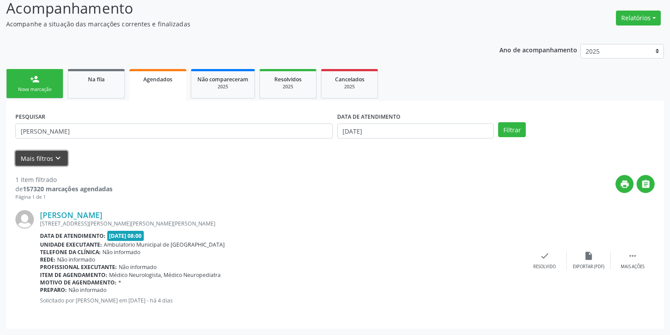
scroll to position [62, 0]
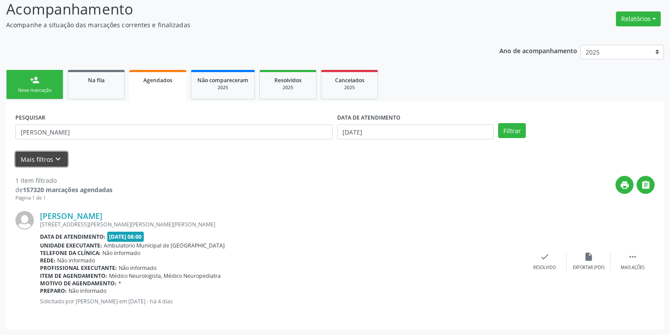
click at [53, 159] on icon "keyboard_arrow_down" at bounding box center [58, 159] width 10 height 10
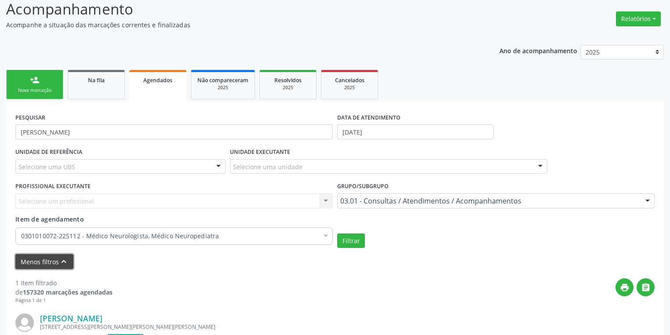
scroll to position [141, 0]
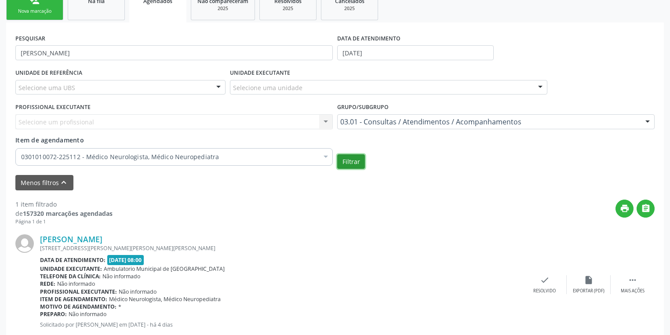
click at [346, 162] on button "Filtrar" at bounding box center [351, 161] width 28 height 15
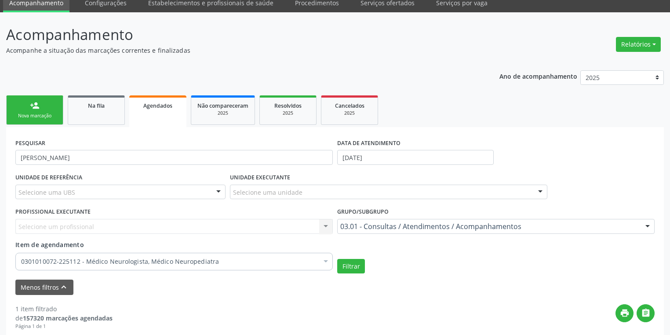
scroll to position [23, 0]
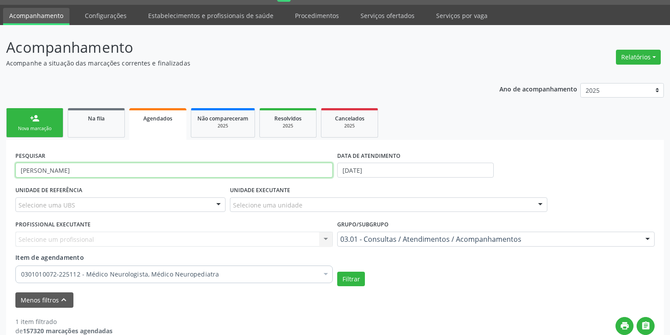
click at [85, 172] on input "ANA CARLA PEREIRA" at bounding box center [174, 170] width 318 height 15
type input "A"
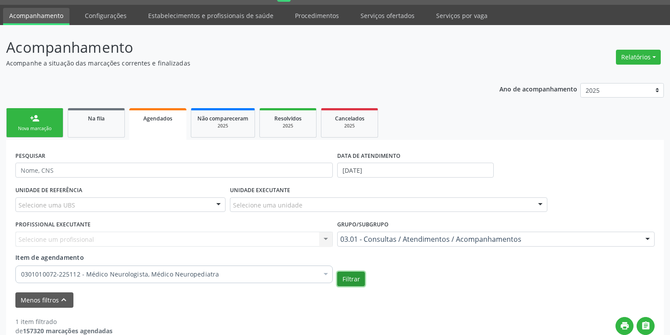
click at [345, 275] on button "Filtrar" at bounding box center [351, 279] width 28 height 15
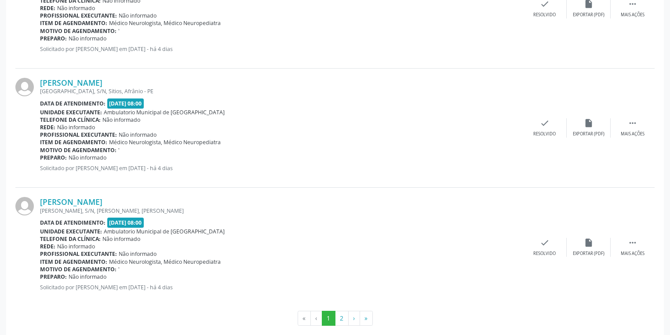
scroll to position [1879, 0]
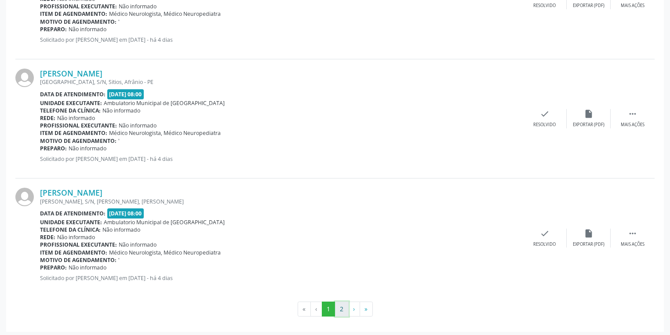
click at [340, 306] on button "2" at bounding box center [342, 309] width 14 height 15
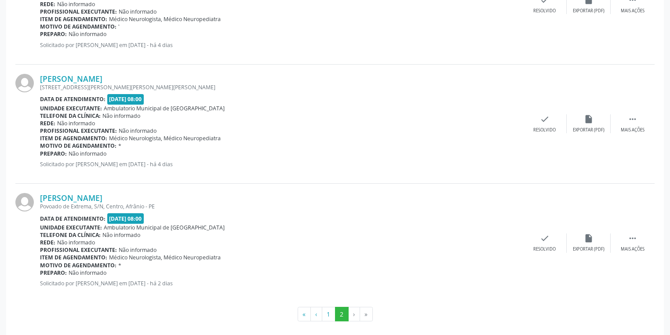
scroll to position [904, 0]
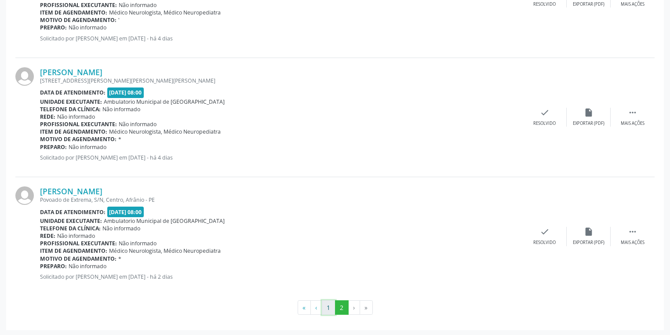
click at [327, 304] on button "1" at bounding box center [329, 307] width 14 height 15
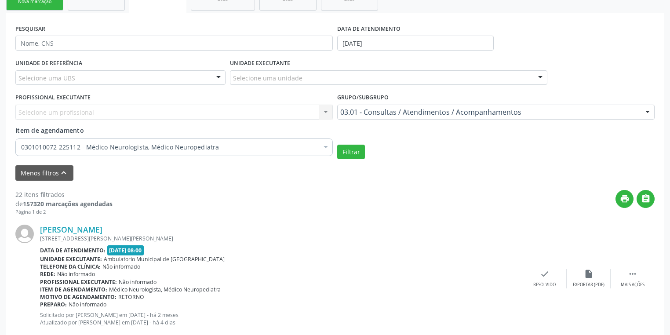
scroll to position [45, 0]
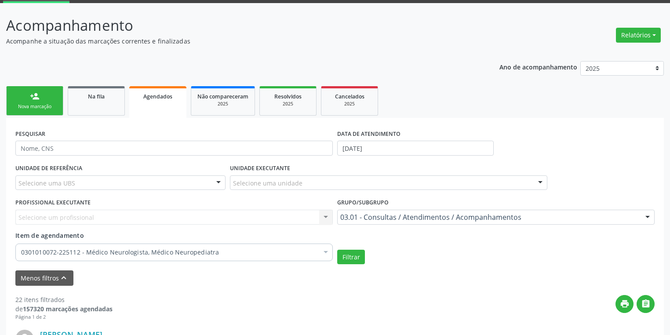
click at [40, 101] on link "person_add Nova marcação" at bounding box center [34, 100] width 57 height 29
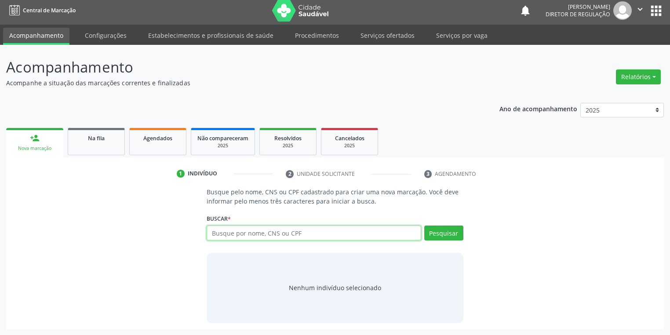
click at [232, 233] on input "text" at bounding box center [314, 233] width 215 height 15
type input "707601241021895"
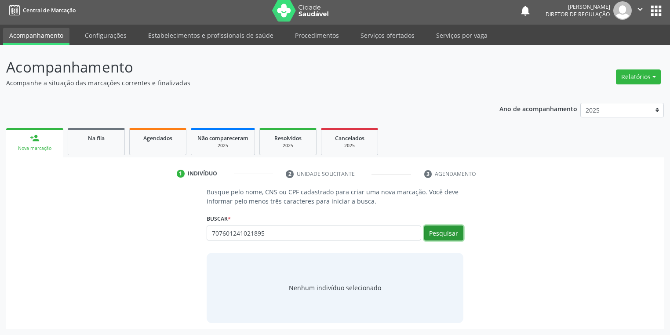
click at [443, 227] on button "Pesquisar" at bounding box center [443, 233] width 39 height 15
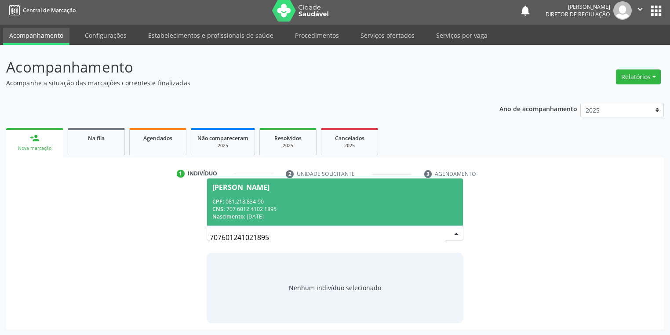
click at [301, 191] on span "Izaias Coelho Gomes CPF: 081.218.834-90 CNS: 707 6012 4102 1895 Nascimento: 21/…" at bounding box center [335, 202] width 256 height 47
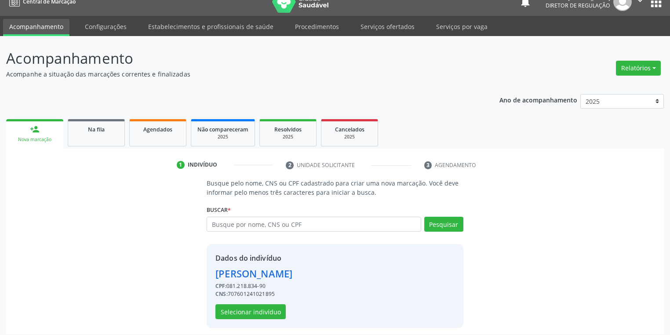
scroll to position [17, 0]
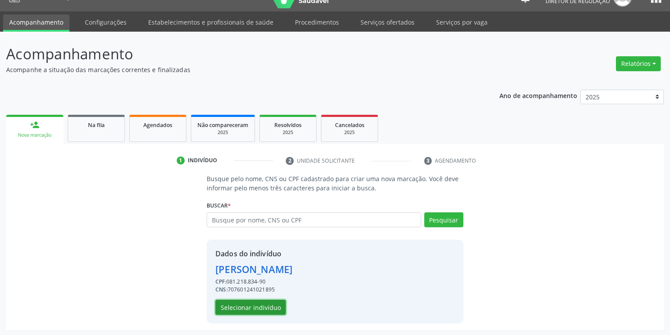
click at [253, 307] on button "Selecionar indivíduo" at bounding box center [251, 307] width 70 height 15
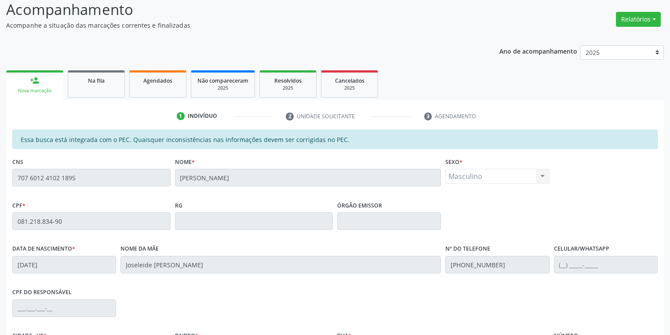
scroll to position [167, 0]
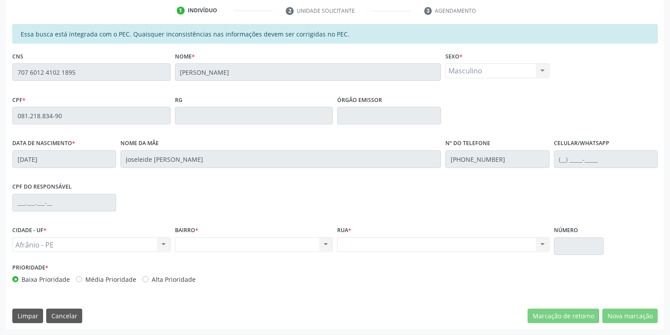
click at [0, 73] on div "Acompanhamento Acompanhe a situação das marcações correntes e finalizadas Relat…" at bounding box center [335, 109] width 670 height 454
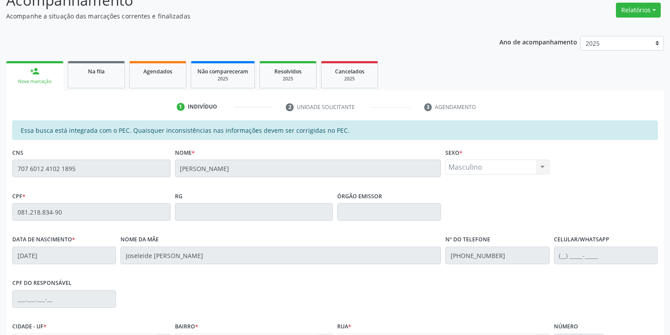
scroll to position [61, 0]
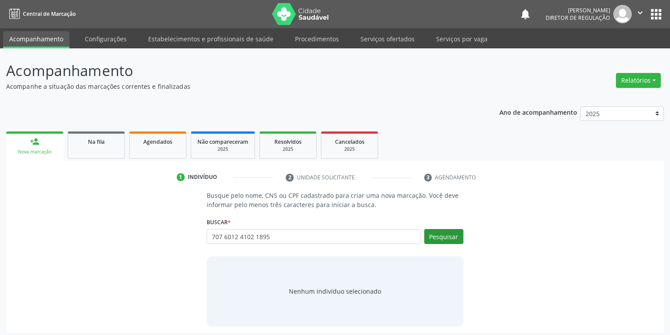
type input "707 6012 4102 1895"
click at [446, 239] on button "Pesquisar" at bounding box center [443, 236] width 39 height 15
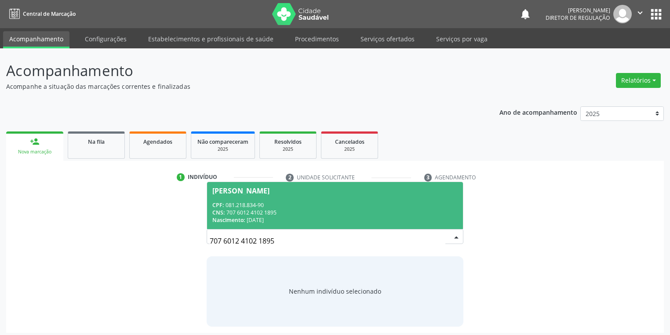
click at [279, 218] on div "Nascimento: [DATE]" at bounding box center [334, 219] width 245 height 7
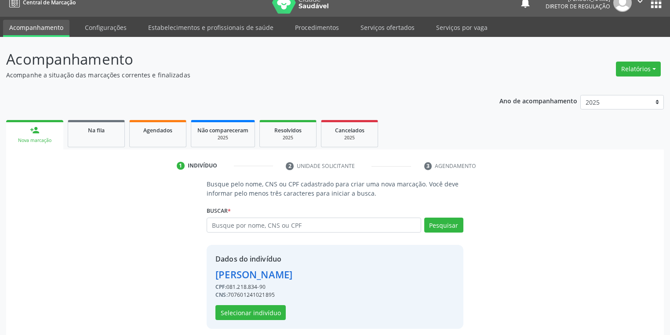
scroll to position [17, 0]
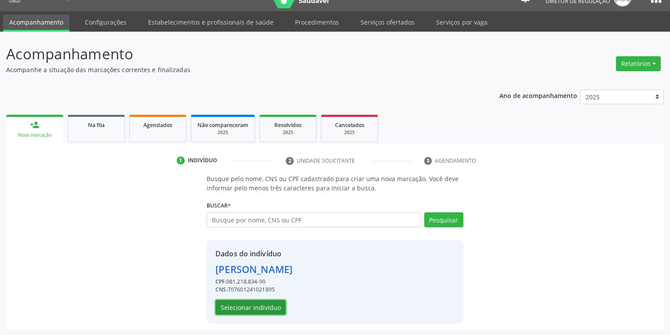
click at [227, 308] on button "Selecionar indivíduo" at bounding box center [251, 307] width 70 height 15
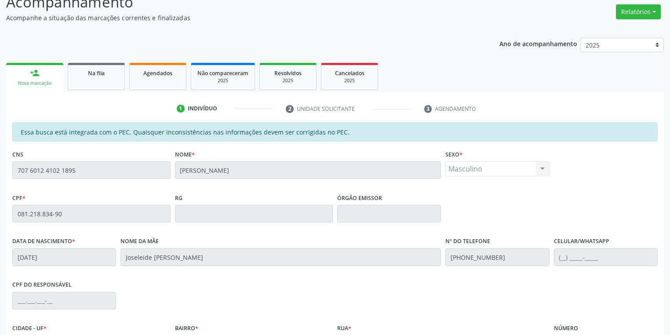
scroll to position [167, 0]
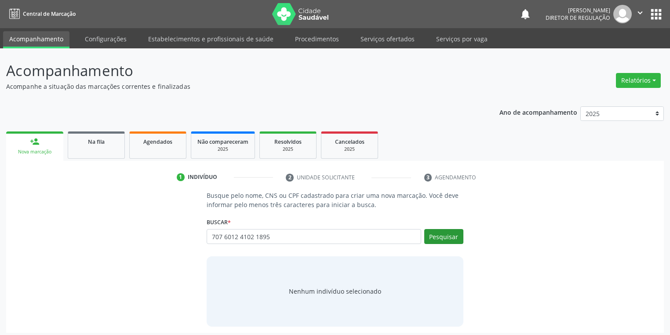
type input "707 6012 4102 1895"
click at [439, 237] on button "Pesquisar" at bounding box center [443, 236] width 39 height 15
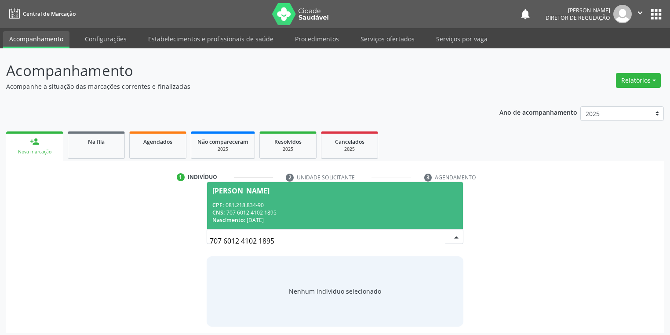
click at [257, 208] on div "CPF: 081.218.834-90" at bounding box center [334, 204] width 245 height 7
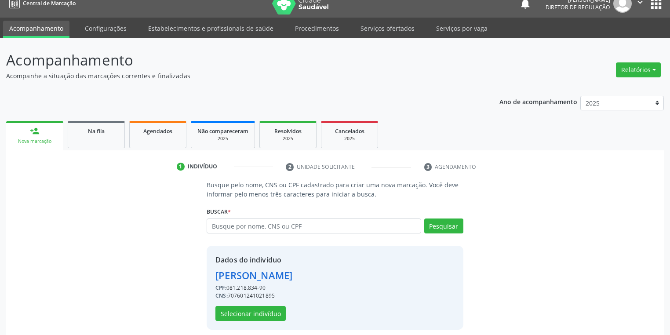
scroll to position [17, 0]
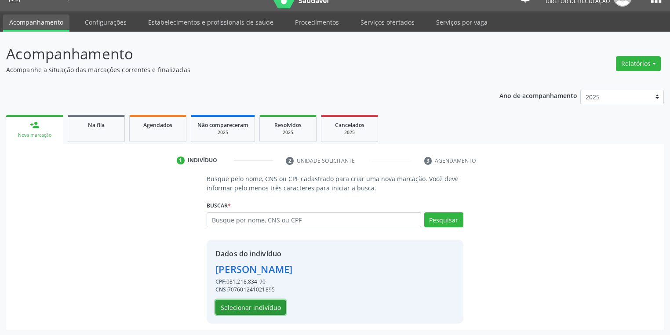
click at [250, 306] on button "Selecionar indivíduo" at bounding box center [251, 307] width 70 height 15
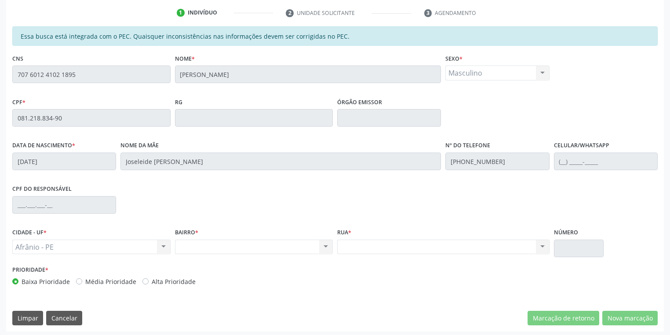
scroll to position [167, 0]
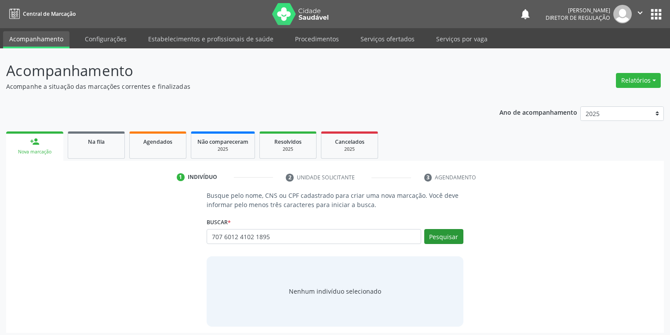
type input "707 6012 4102 1895"
click at [445, 238] on button "Pesquisar" at bounding box center [443, 236] width 39 height 15
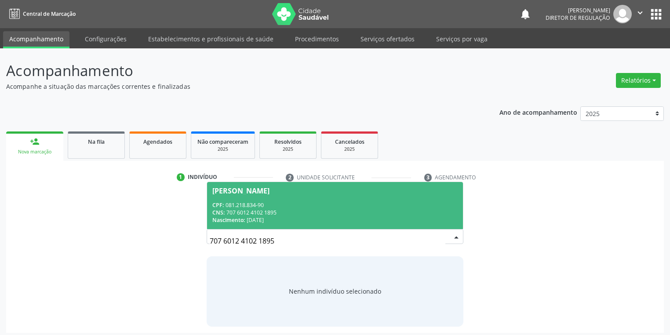
click at [316, 204] on div "CPF: 081.218.834-90" at bounding box center [334, 204] width 245 height 7
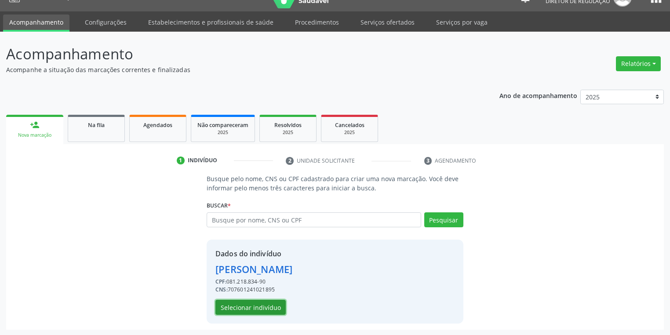
click at [253, 307] on button "Selecionar indivíduo" at bounding box center [251, 307] width 70 height 15
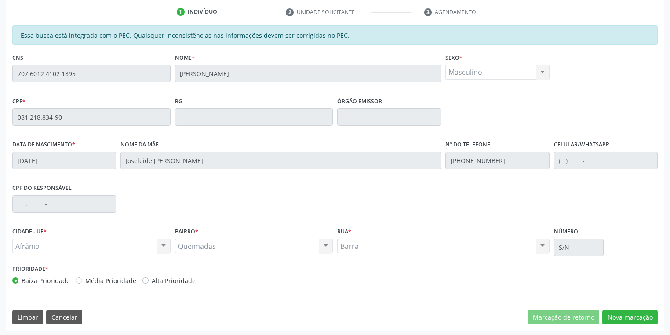
scroll to position [167, 0]
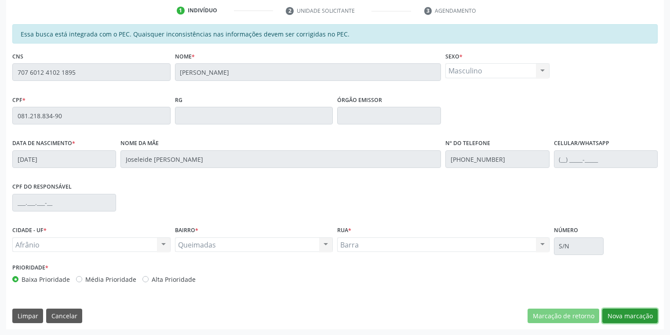
click at [628, 313] on button "Nova marcação" at bounding box center [630, 316] width 55 height 15
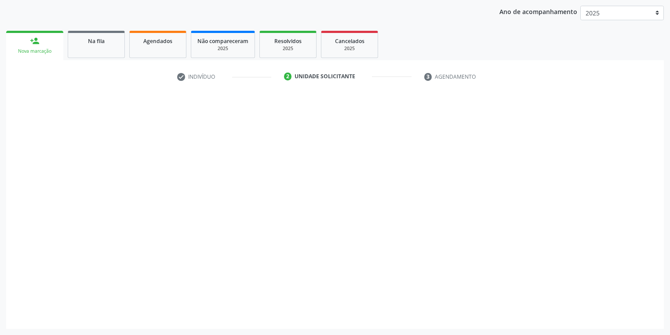
scroll to position [100, 0]
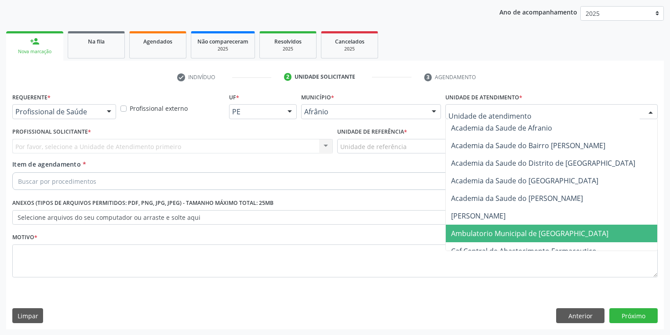
drag, startPoint x: 464, startPoint y: 230, endPoint x: 419, endPoint y: 206, distance: 51.5
click at [463, 229] on span "Ambulatorio Municipal de [GEOGRAPHIC_DATA]" at bounding box center [529, 234] width 157 height 10
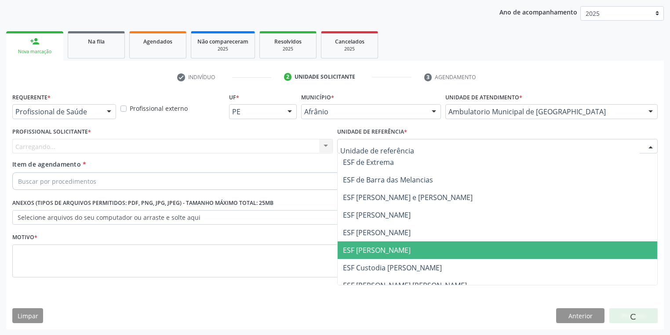
click at [366, 250] on span "ESF [PERSON_NAME]" at bounding box center [377, 250] width 68 height 10
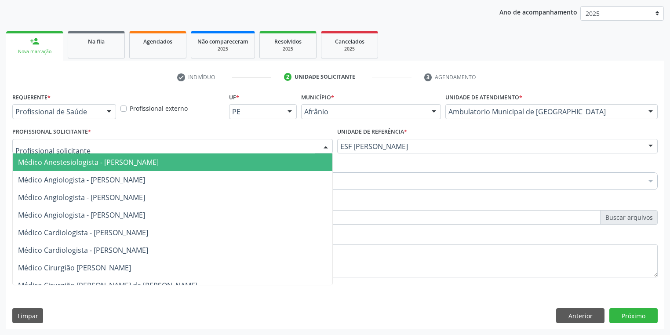
drag, startPoint x: 63, startPoint y: 148, endPoint x: 60, endPoint y: 167, distance: 19.5
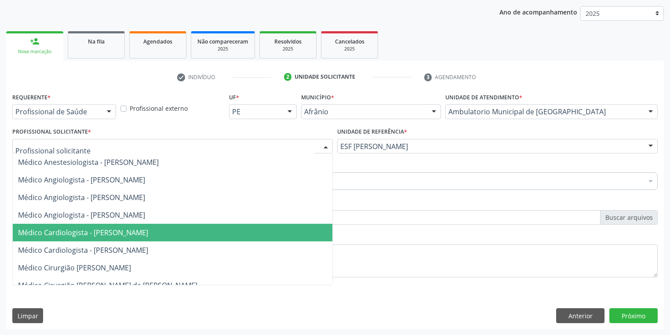
click at [77, 234] on span "Médico Cardiologista - [PERSON_NAME]" at bounding box center [83, 233] width 130 height 10
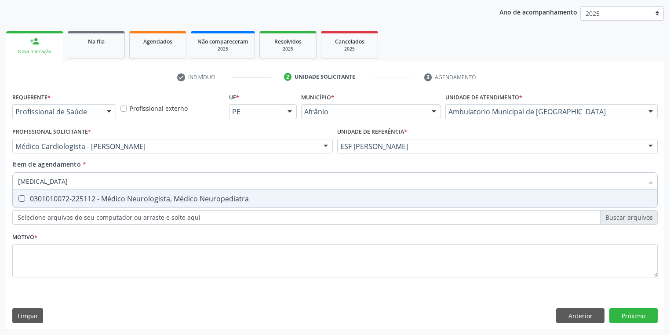
type input "NEUROLOGISTA"
click at [37, 197] on div "0301010072-225112 - Médico Neurologista, Médico Neuropediatra" at bounding box center [335, 198] width 634 height 7
checkbox Neuropediatra "true"
click at [44, 263] on div "Requerente * Profissional de Saúde Profissional de Saúde Paciente Nenhum result…" at bounding box center [335, 190] width 646 height 199
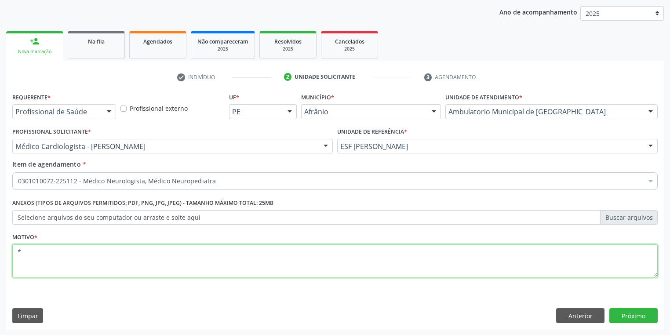
type textarea "*"
click at [630, 314] on button "Próximo" at bounding box center [634, 315] width 48 height 15
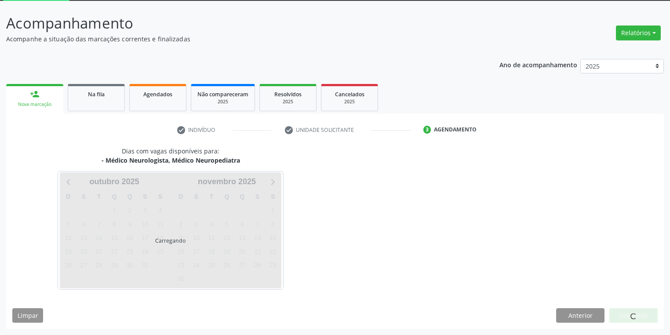
scroll to position [47, 0]
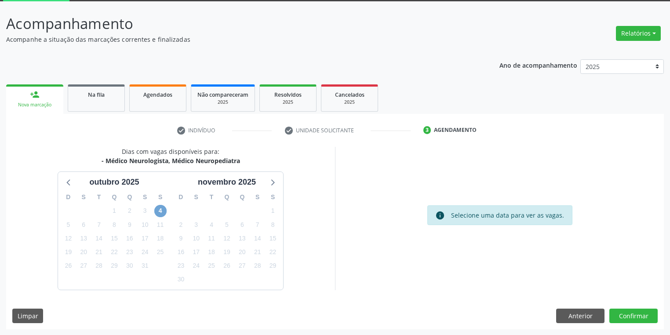
click at [164, 209] on span "4" at bounding box center [160, 211] width 12 height 12
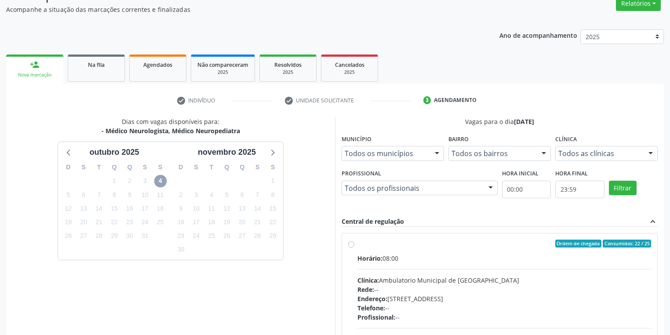
scroll to position [153, 0]
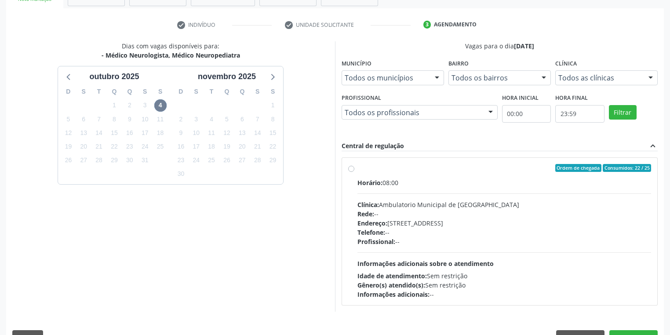
click at [468, 260] on span "Informações adicionais sobre o atendimento" at bounding box center [426, 264] width 136 height 8
click at [355, 172] on input "Ordem de chegada Consumidos: 22 / 25 Horário: 08:00 Clínica: Ambulatorio Munici…" at bounding box center [351, 168] width 6 height 8
radio input "true"
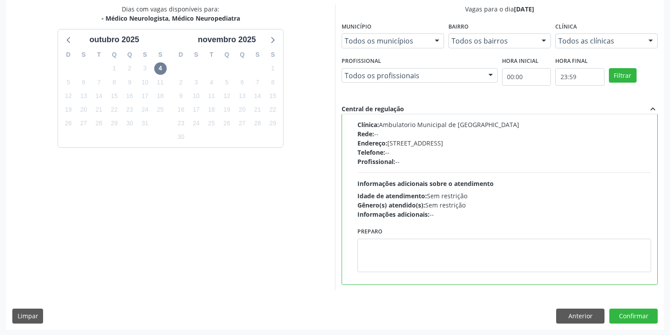
scroll to position [190, 0]
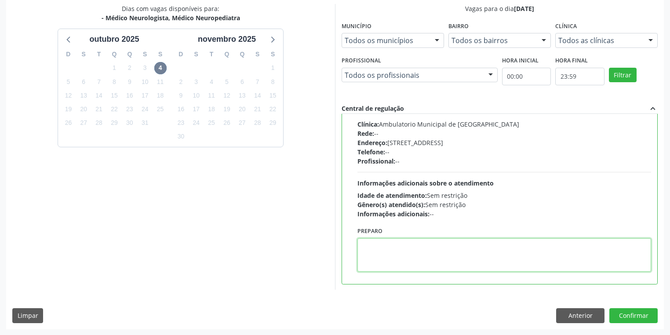
drag, startPoint x: 378, startPoint y: 257, endPoint x: 489, endPoint y: 273, distance: 112.4
click at [382, 256] on textarea at bounding box center [505, 254] width 294 height 33
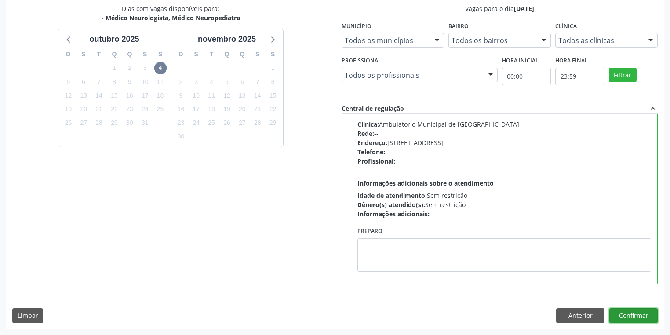
click at [629, 310] on button "Confirmar" at bounding box center [634, 315] width 48 height 15
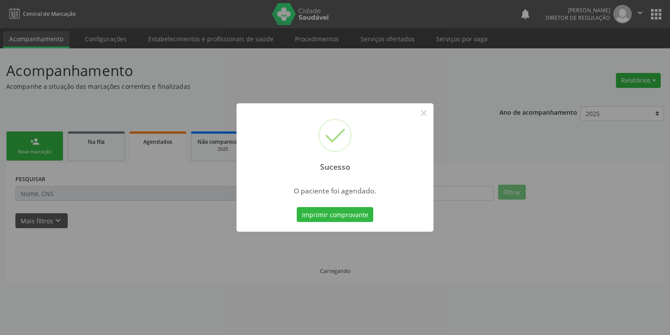
scroll to position [0, 0]
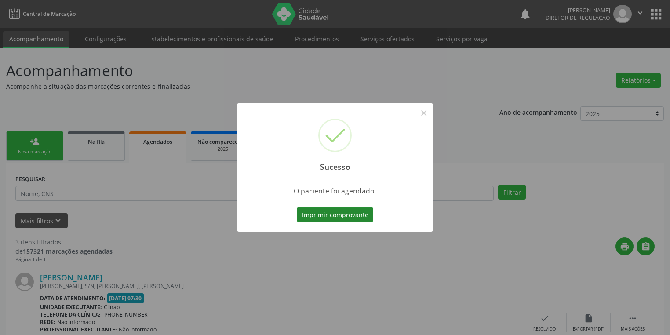
click at [336, 212] on button "Imprimir comprovante" at bounding box center [335, 214] width 77 height 15
